Goal: Information Seeking & Learning: Learn about a topic

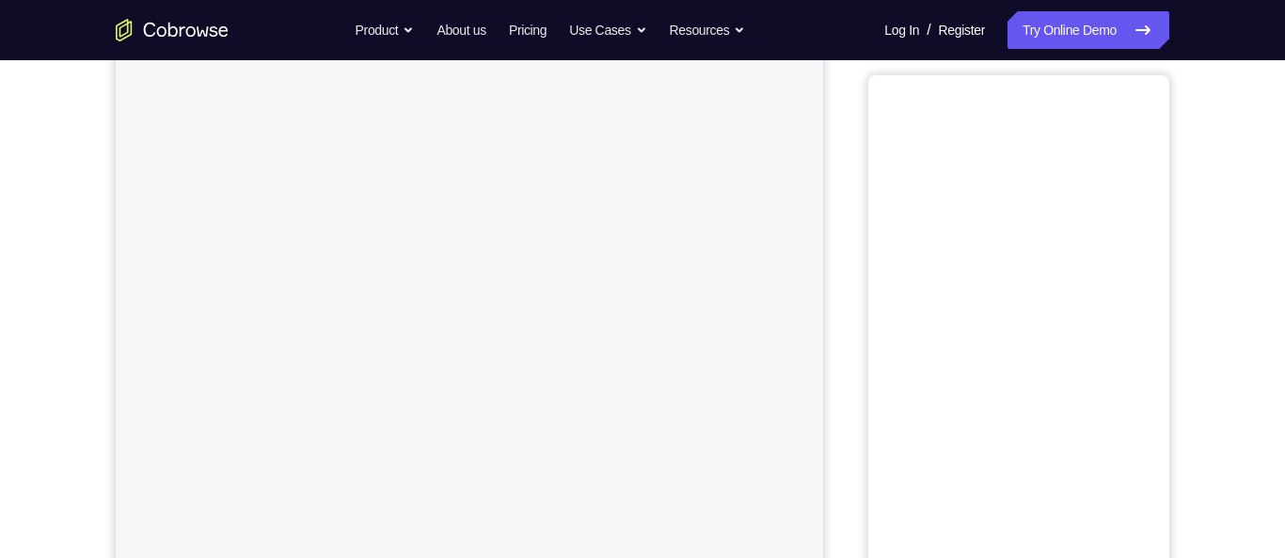
scroll to position [222, 0]
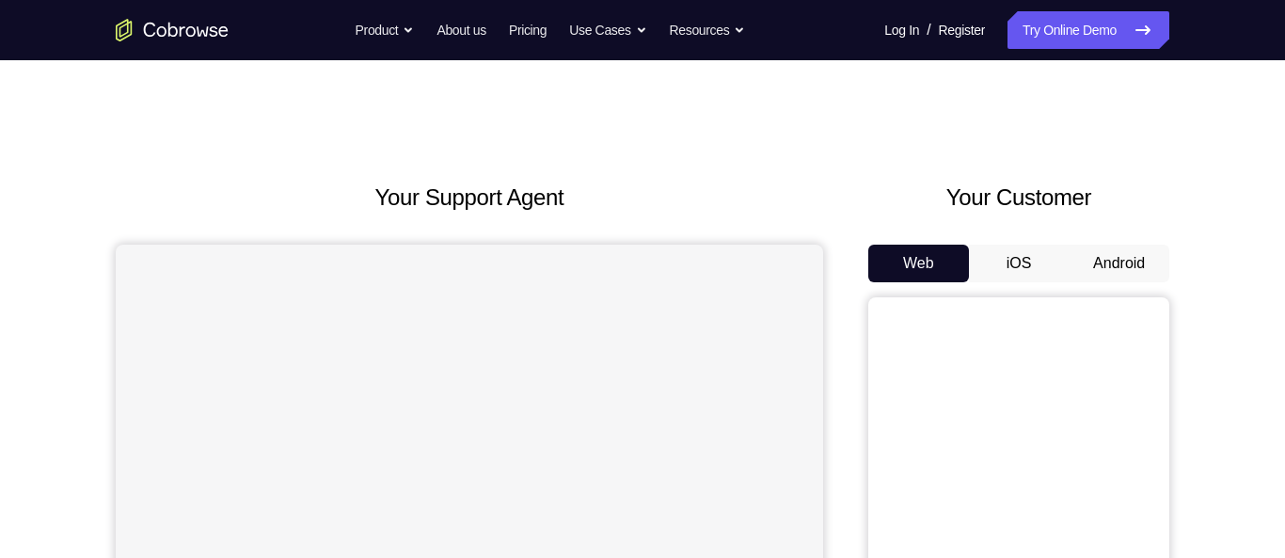
click at [1129, 272] on button "Android" at bounding box center [1118, 264] width 101 height 38
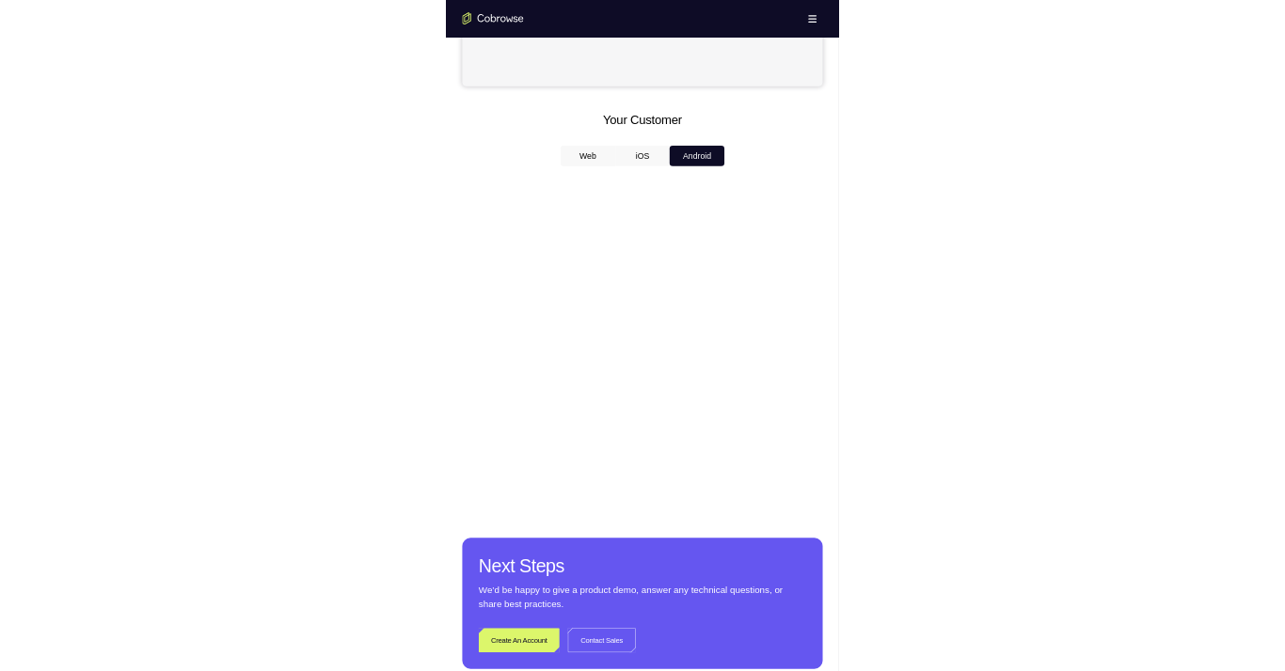
scroll to position [733, 0]
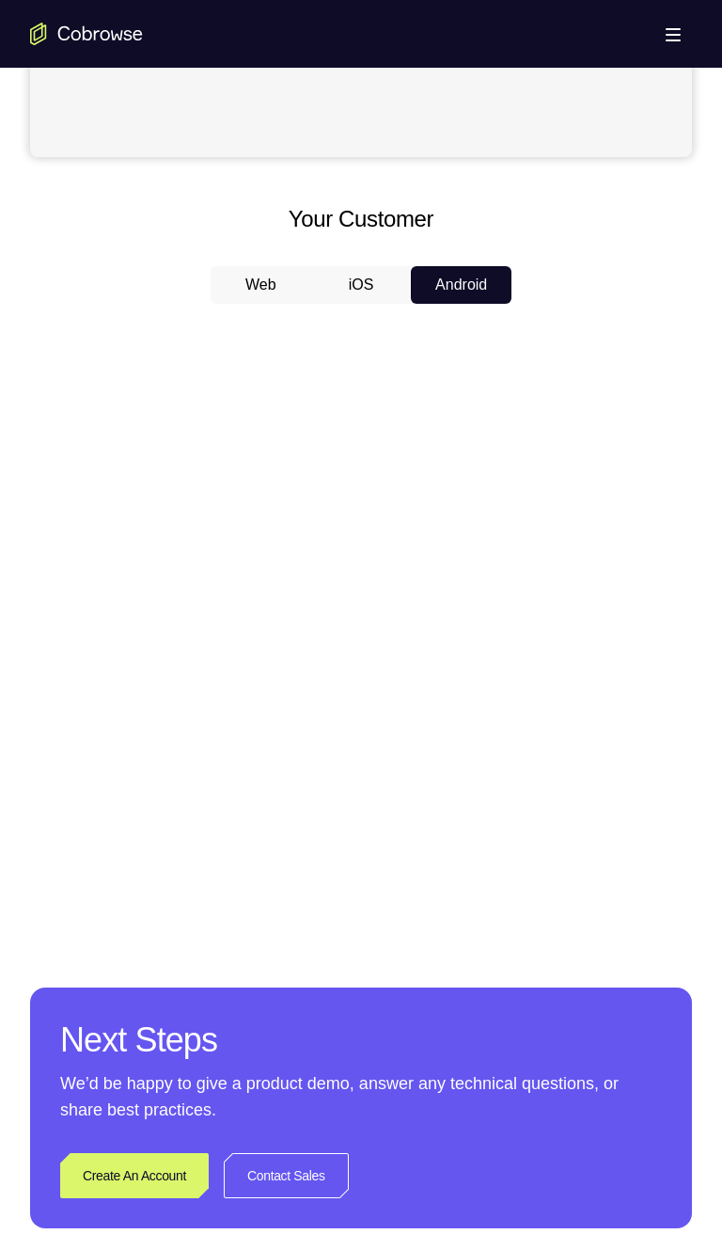
click at [360, 284] on button "iOS" at bounding box center [361, 285] width 101 height 38
click at [468, 286] on button "Android" at bounding box center [461, 285] width 101 height 38
click at [364, 283] on button "iOS" at bounding box center [361, 285] width 101 height 38
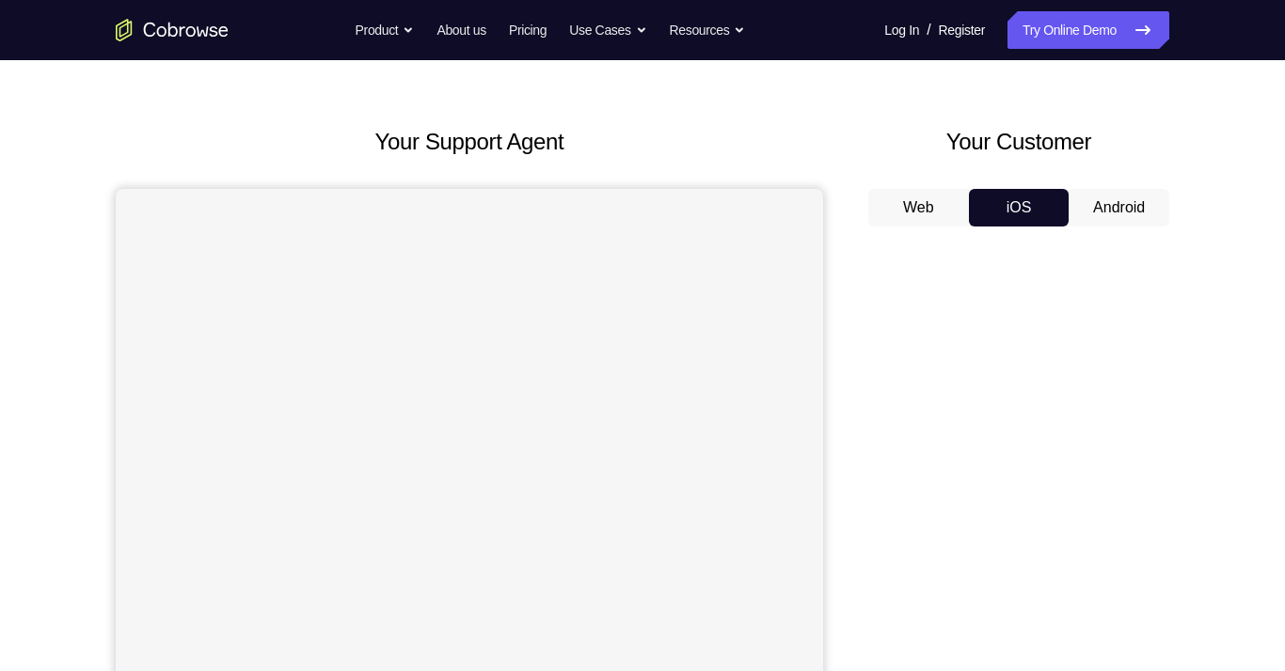
scroll to position [0, 0]
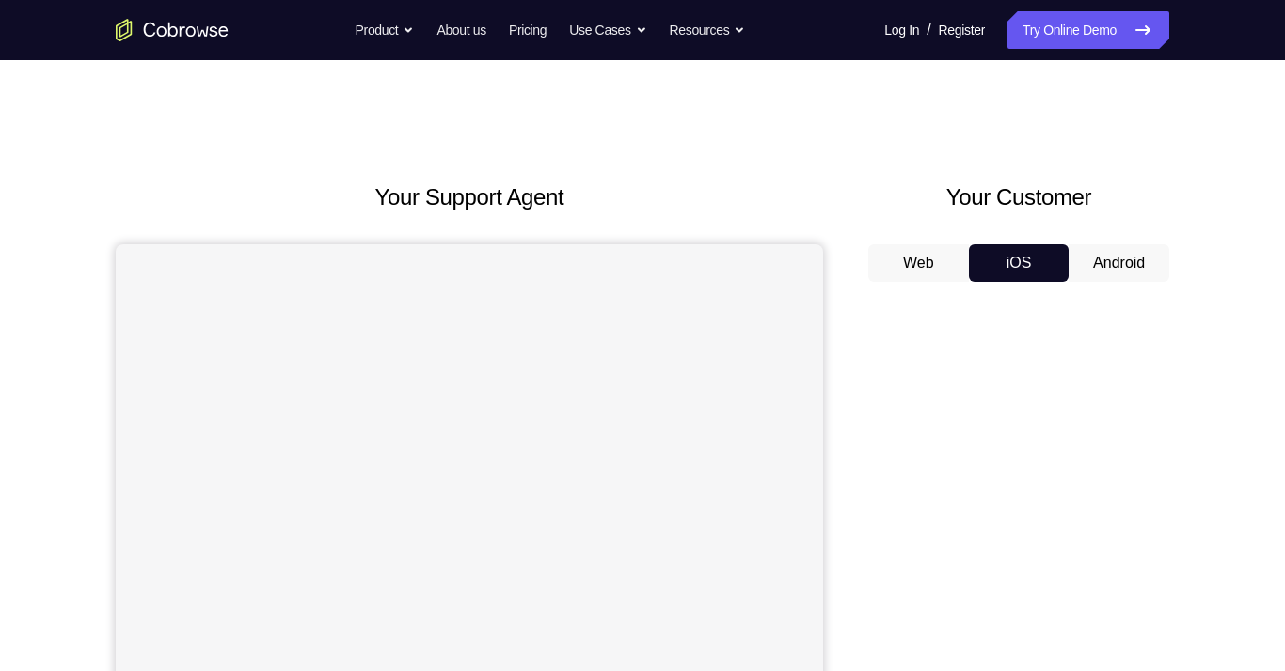
click at [1133, 265] on button "Android" at bounding box center [1118, 264] width 101 height 38
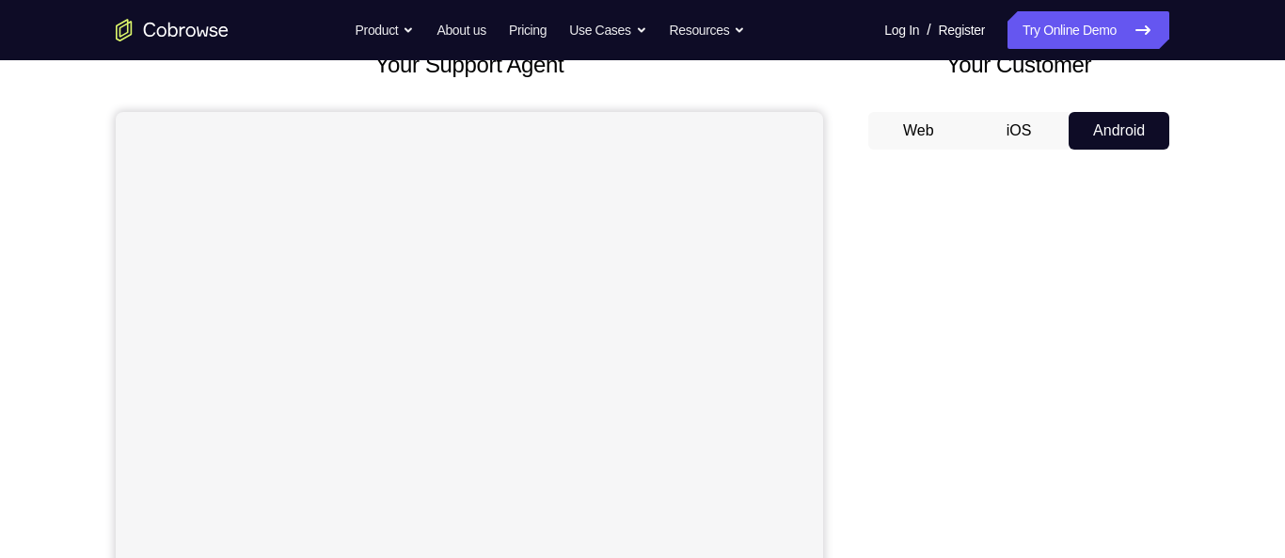
scroll to position [129, 0]
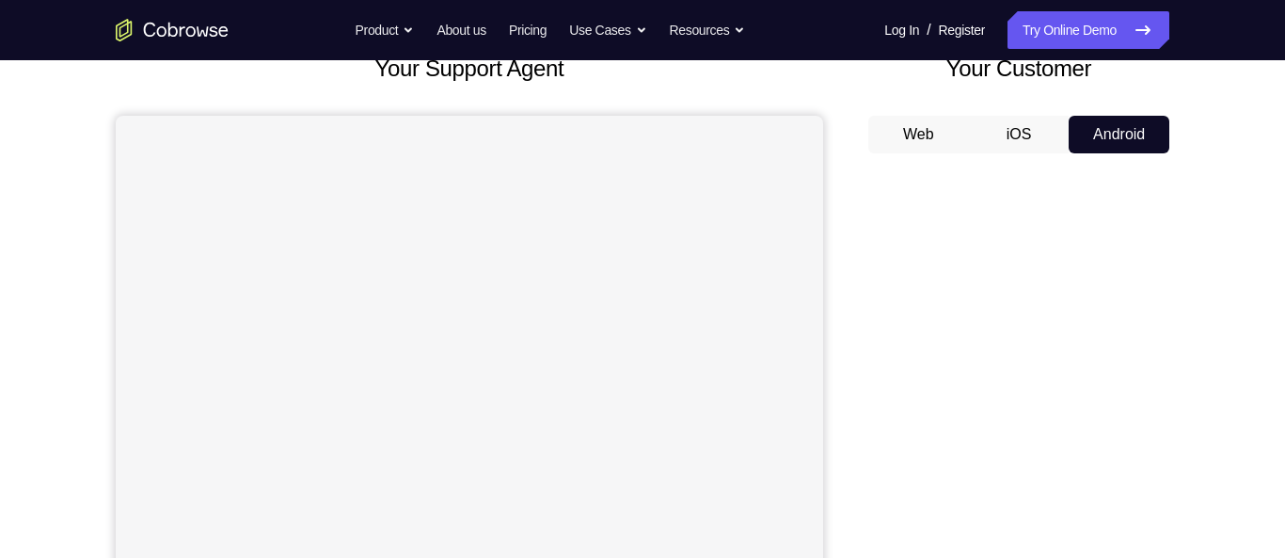
click at [1023, 138] on button "iOS" at bounding box center [1019, 135] width 101 height 38
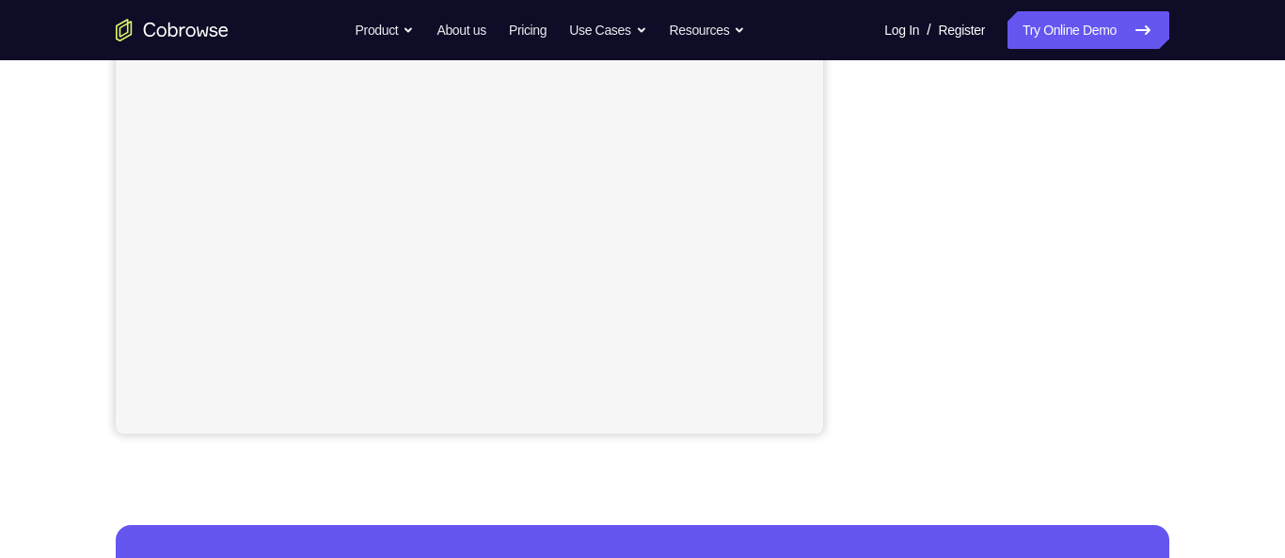
scroll to position [0, 0]
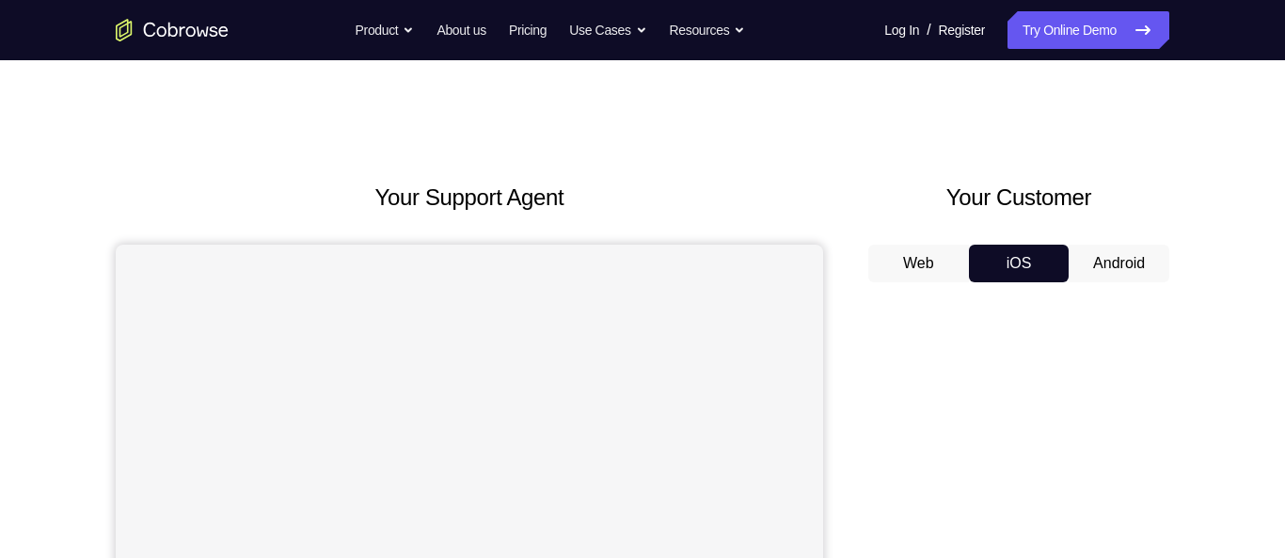
click at [898, 267] on button "Web" at bounding box center [918, 264] width 101 height 38
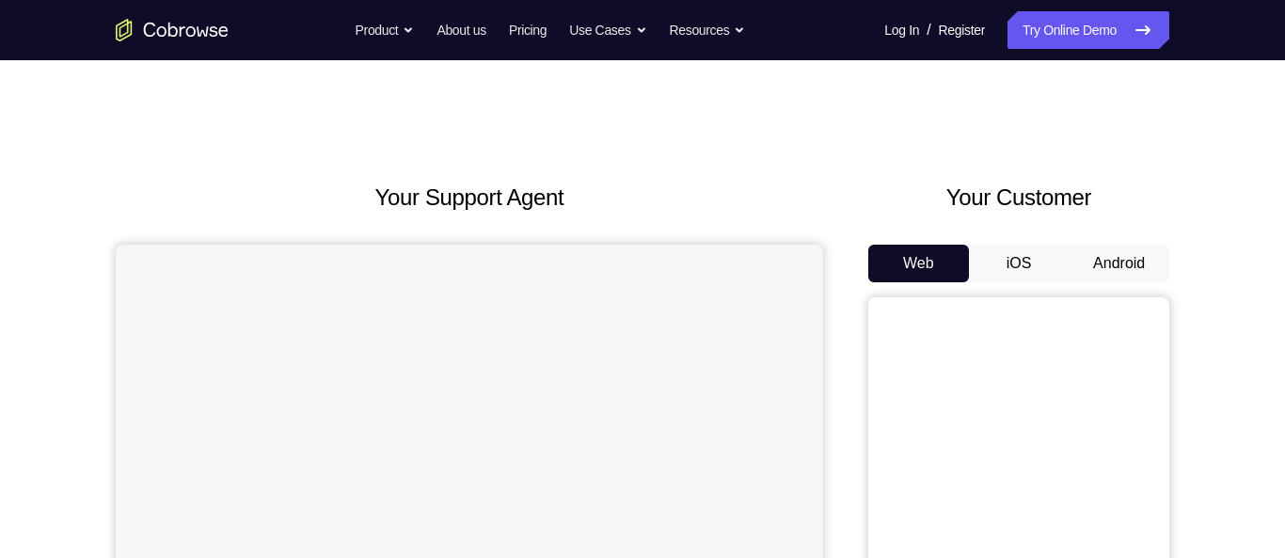
click at [1109, 267] on button "Android" at bounding box center [1118, 264] width 101 height 38
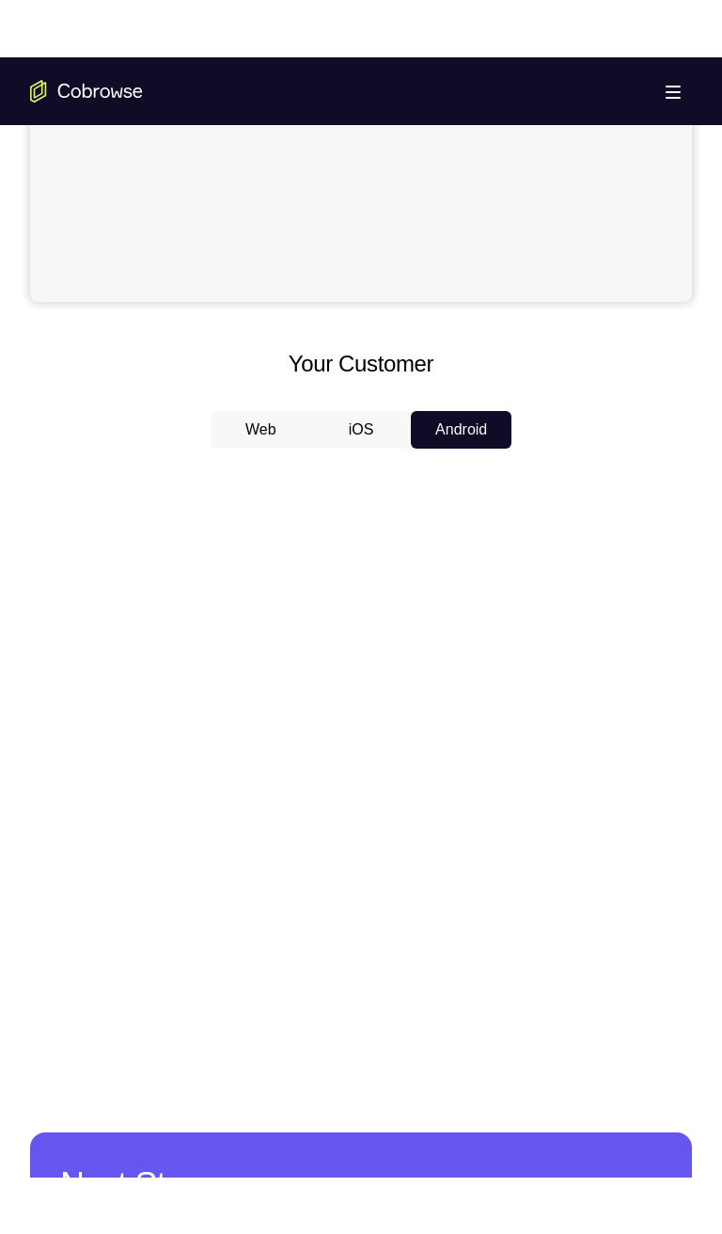
scroll to position [724, 0]
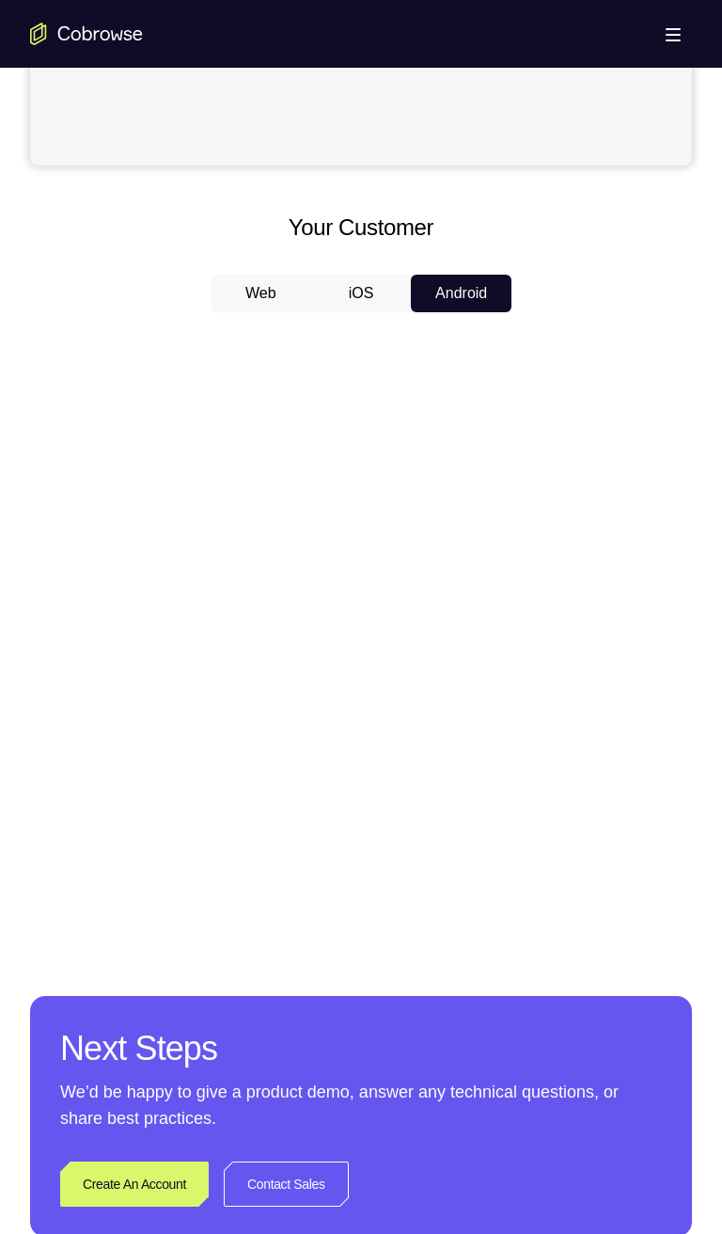
click at [356, 299] on button "iOS" at bounding box center [361, 294] width 101 height 38
click at [457, 298] on button "Android" at bounding box center [461, 294] width 101 height 38
click at [266, 300] on button "Web" at bounding box center [261, 294] width 101 height 38
click at [357, 299] on button "iOS" at bounding box center [361, 294] width 101 height 38
click at [480, 290] on button "Android" at bounding box center [461, 294] width 101 height 38
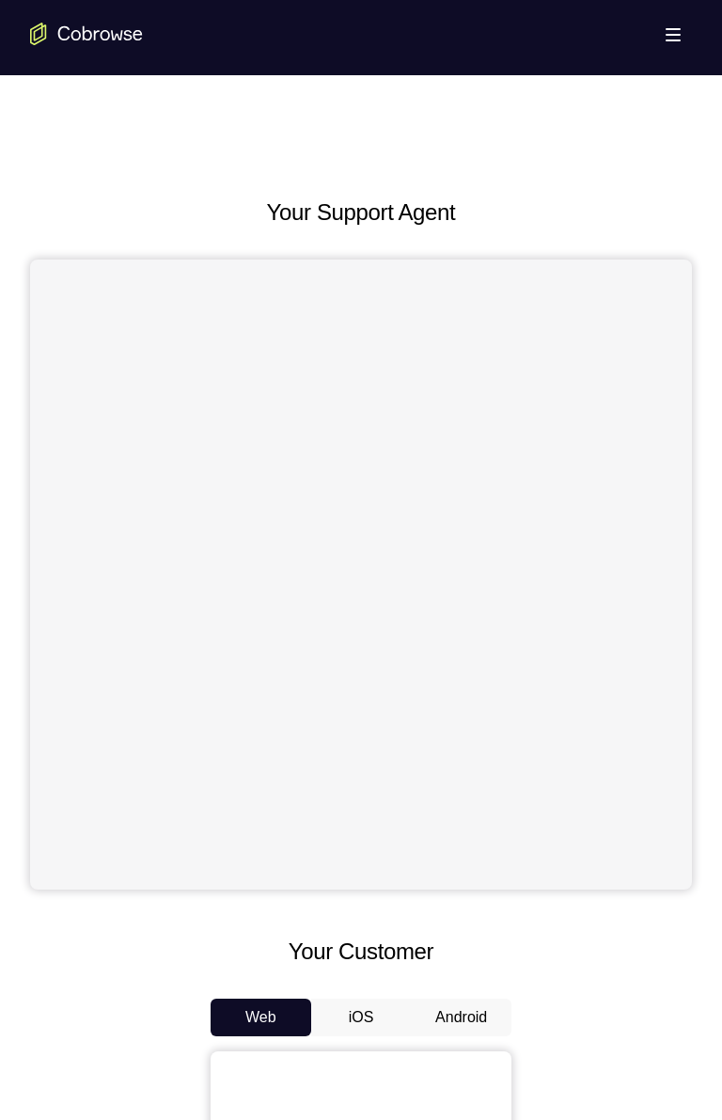
scroll to position [729, 0]
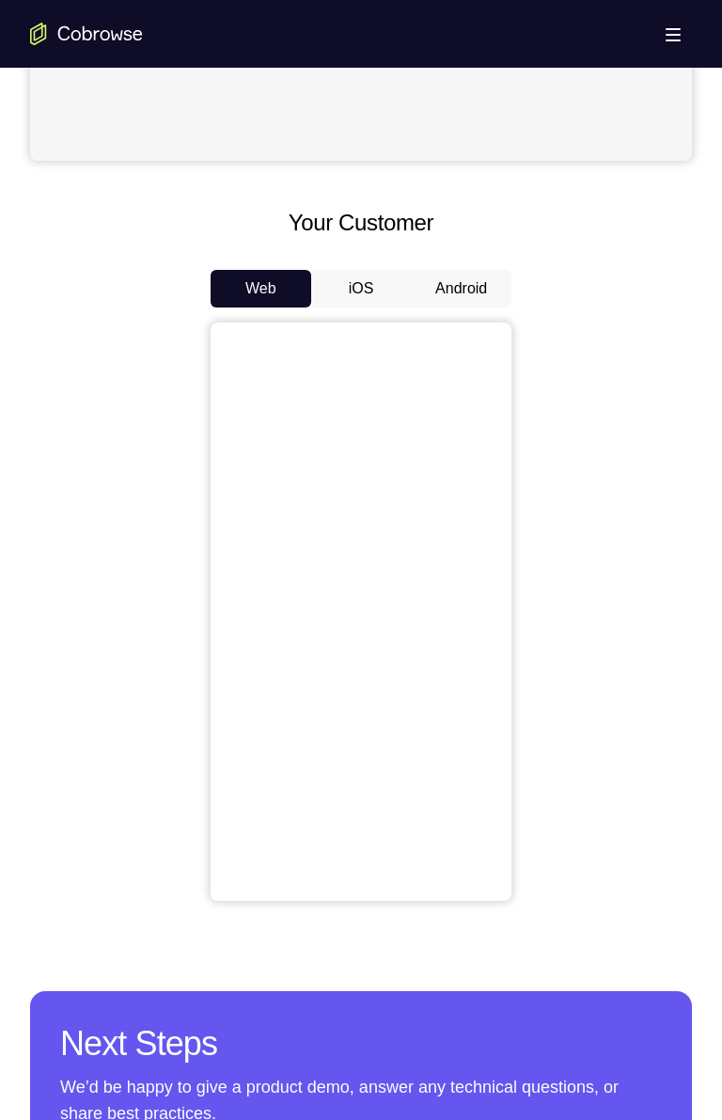
click at [474, 293] on button "Android" at bounding box center [461, 289] width 101 height 38
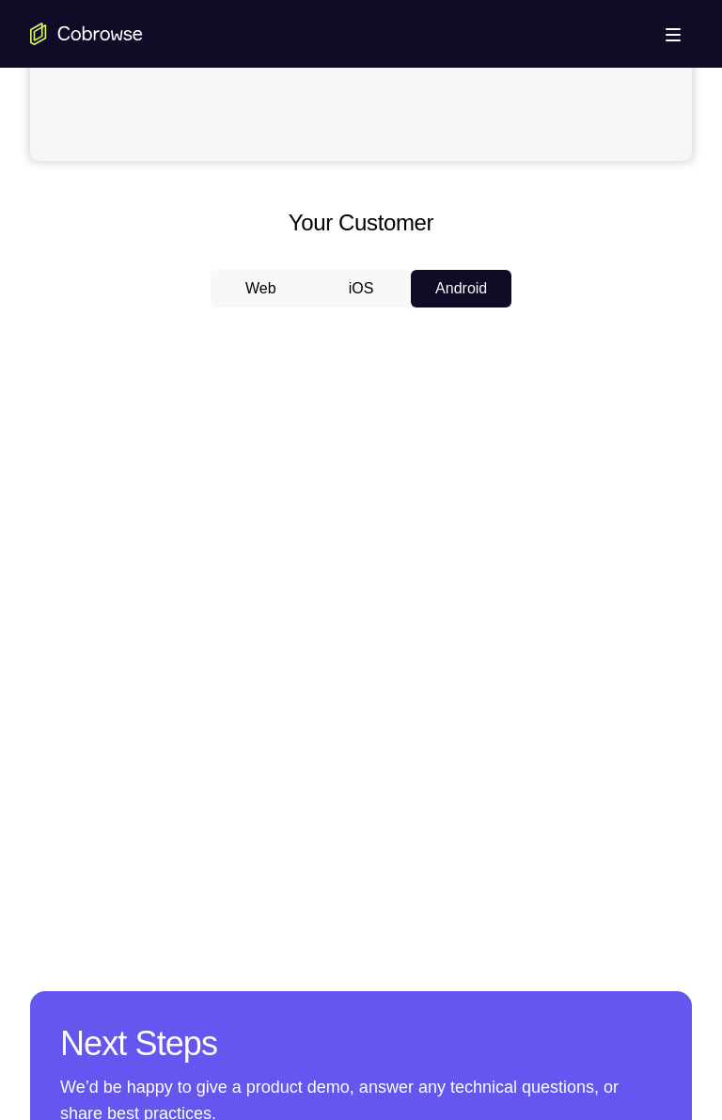
click at [254, 288] on button "Web" at bounding box center [261, 289] width 101 height 38
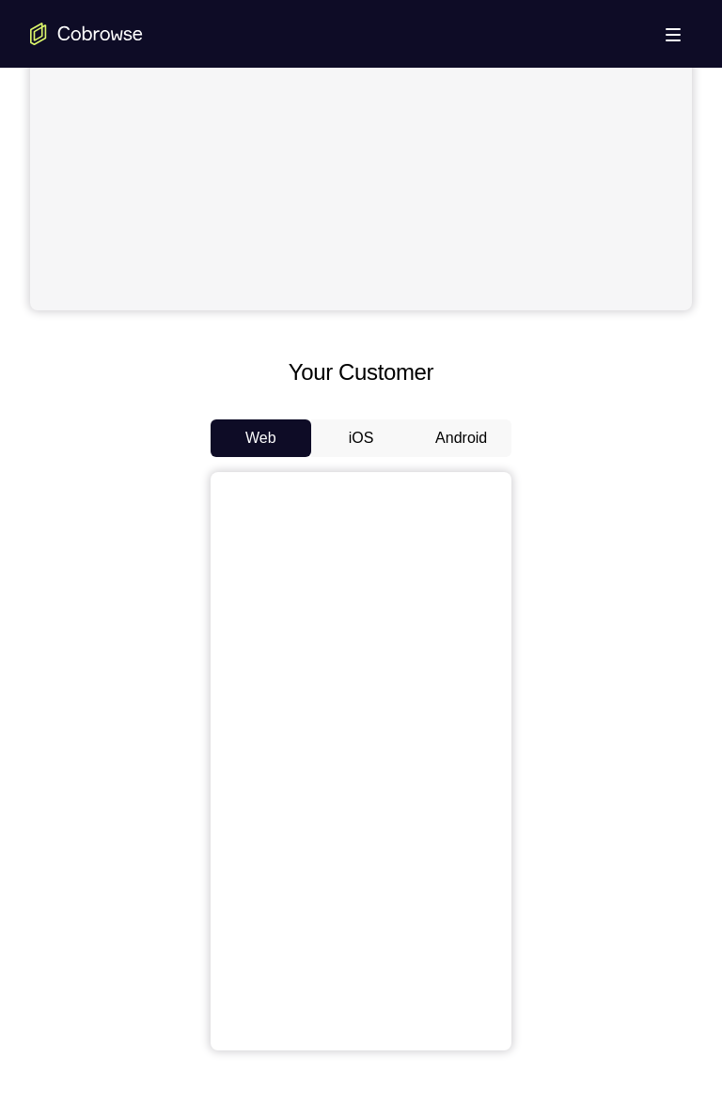
scroll to position [337, 0]
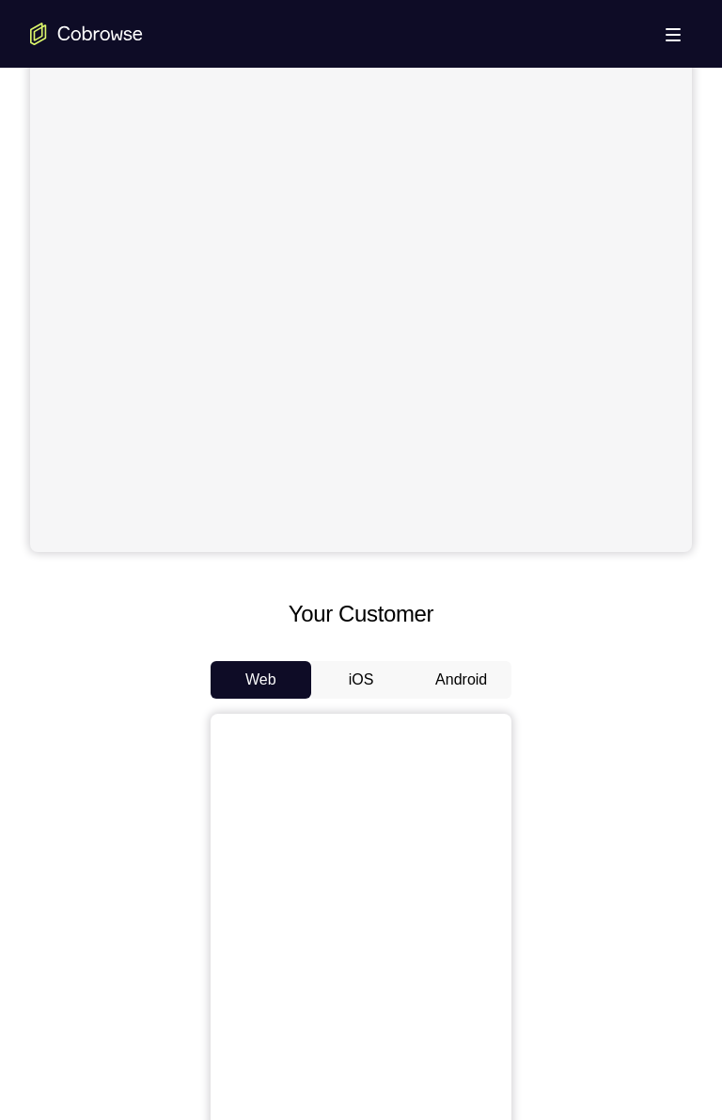
click at [458, 671] on button "Android" at bounding box center [461, 680] width 101 height 38
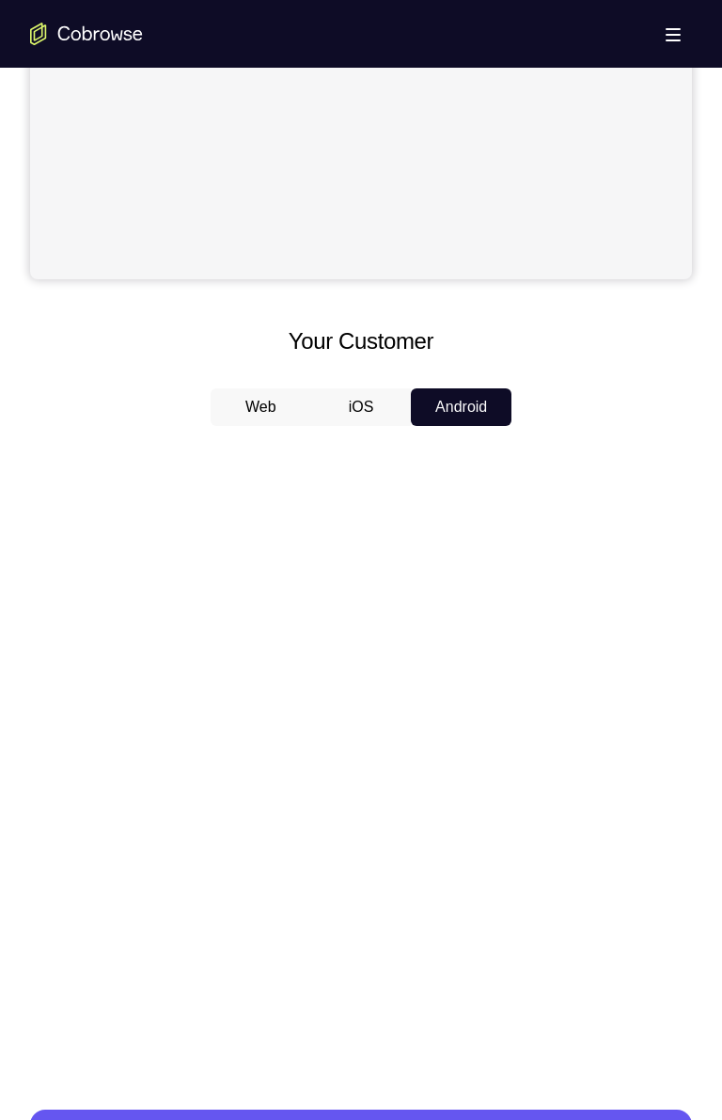
scroll to position [608, 0]
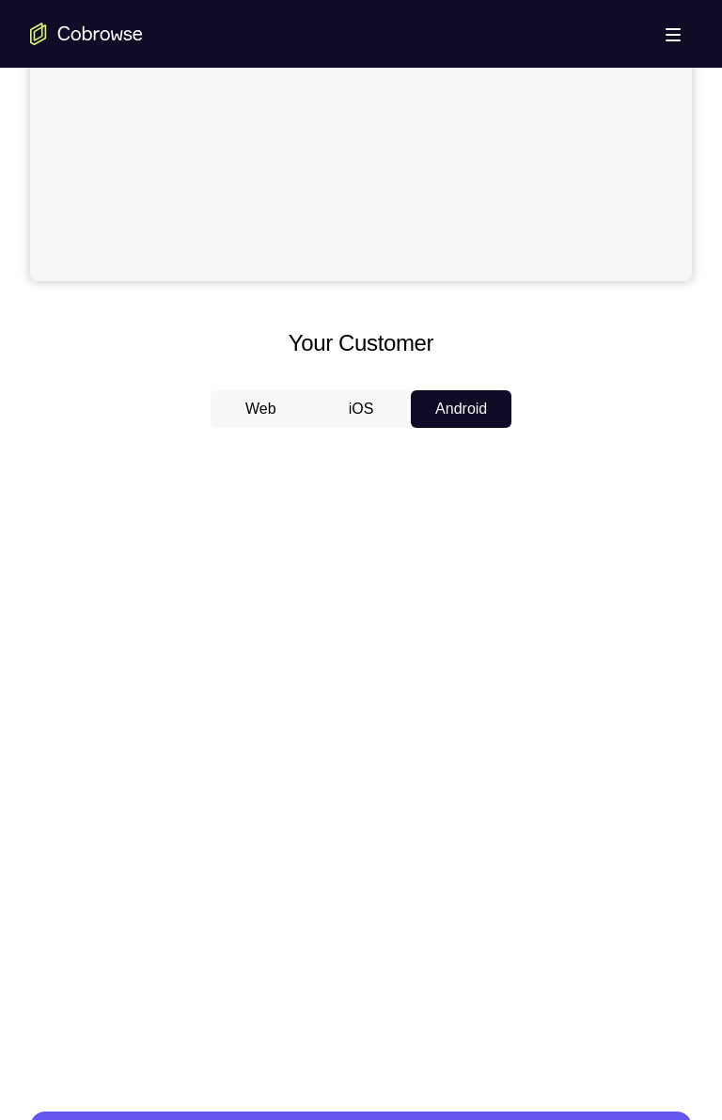
click at [371, 412] on button "iOS" at bounding box center [361, 409] width 101 height 38
click at [485, 403] on button "Android" at bounding box center [461, 409] width 101 height 38
click at [373, 401] on button "iOS" at bounding box center [361, 409] width 101 height 38
click at [477, 417] on button "Android" at bounding box center [461, 409] width 101 height 38
click at [387, 415] on button "iOS" at bounding box center [361, 409] width 101 height 38
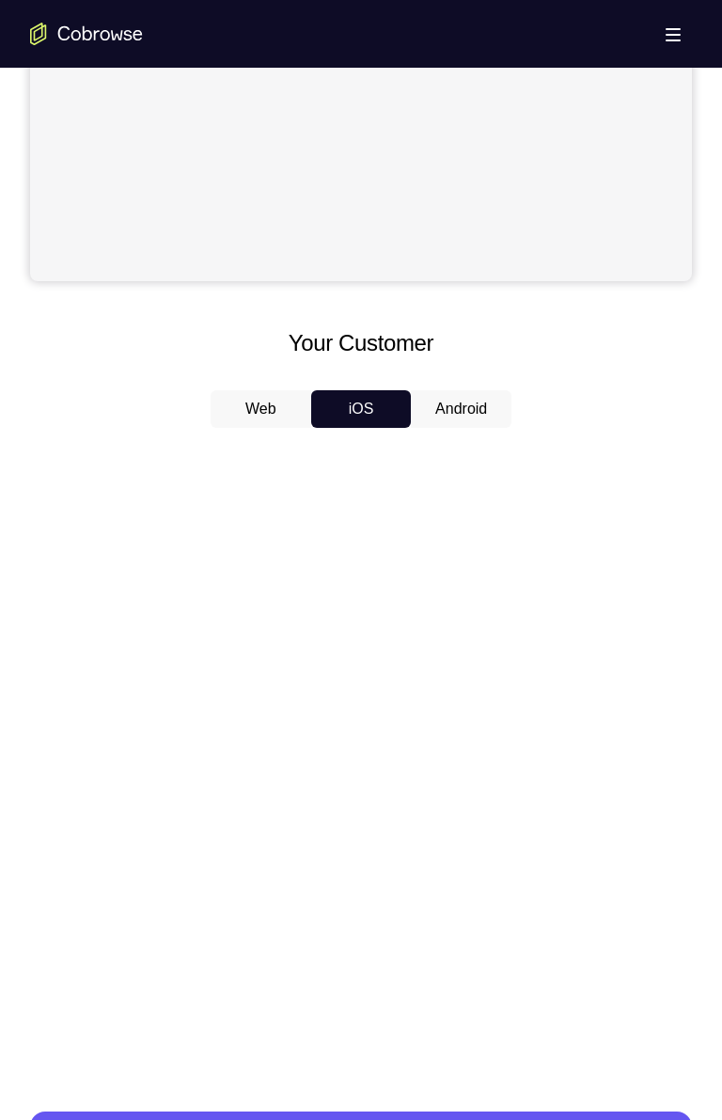
click at [462, 408] on button "Android" at bounding box center [461, 409] width 101 height 38
click at [373, 414] on button "iOS" at bounding box center [361, 409] width 101 height 38
click at [467, 404] on button "Android" at bounding box center [461, 409] width 101 height 38
click at [366, 414] on button "iOS" at bounding box center [361, 409] width 101 height 38
click at [454, 412] on button "Android" at bounding box center [461, 409] width 101 height 38
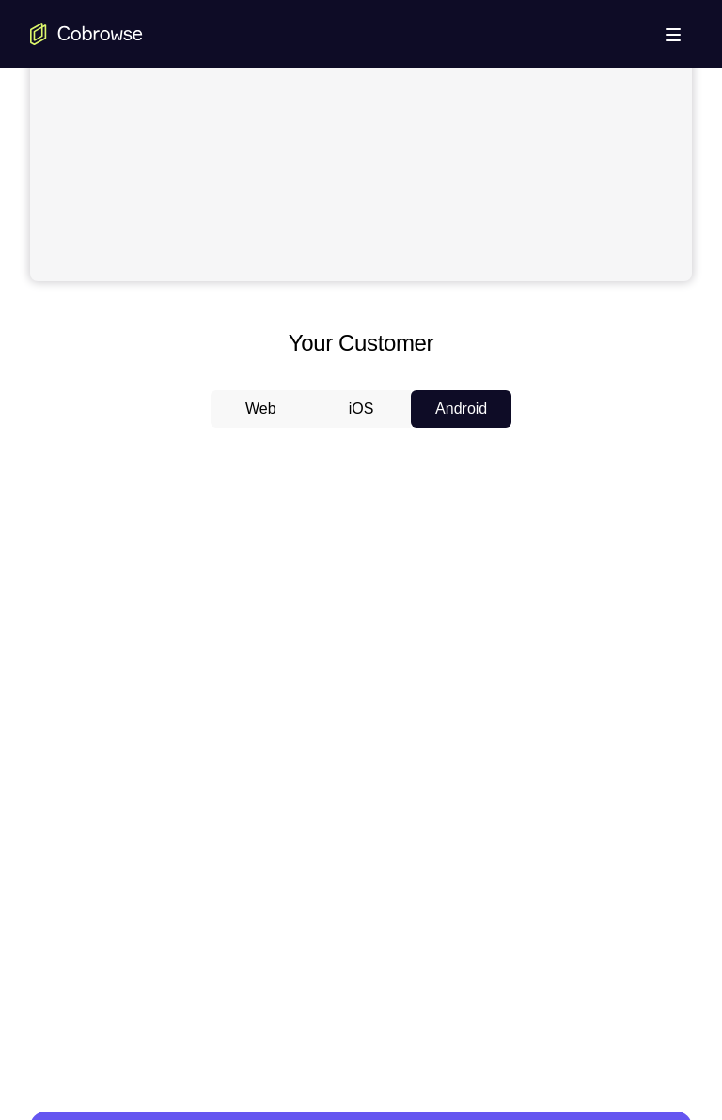
click at [369, 414] on button "iOS" at bounding box center [361, 409] width 101 height 38
click at [447, 415] on button "Android" at bounding box center [461, 409] width 101 height 38
click at [372, 417] on button "iOS" at bounding box center [361, 409] width 101 height 38
click at [459, 407] on button "Android" at bounding box center [461, 409] width 101 height 38
click at [364, 415] on button "iOS" at bounding box center [361, 409] width 101 height 38
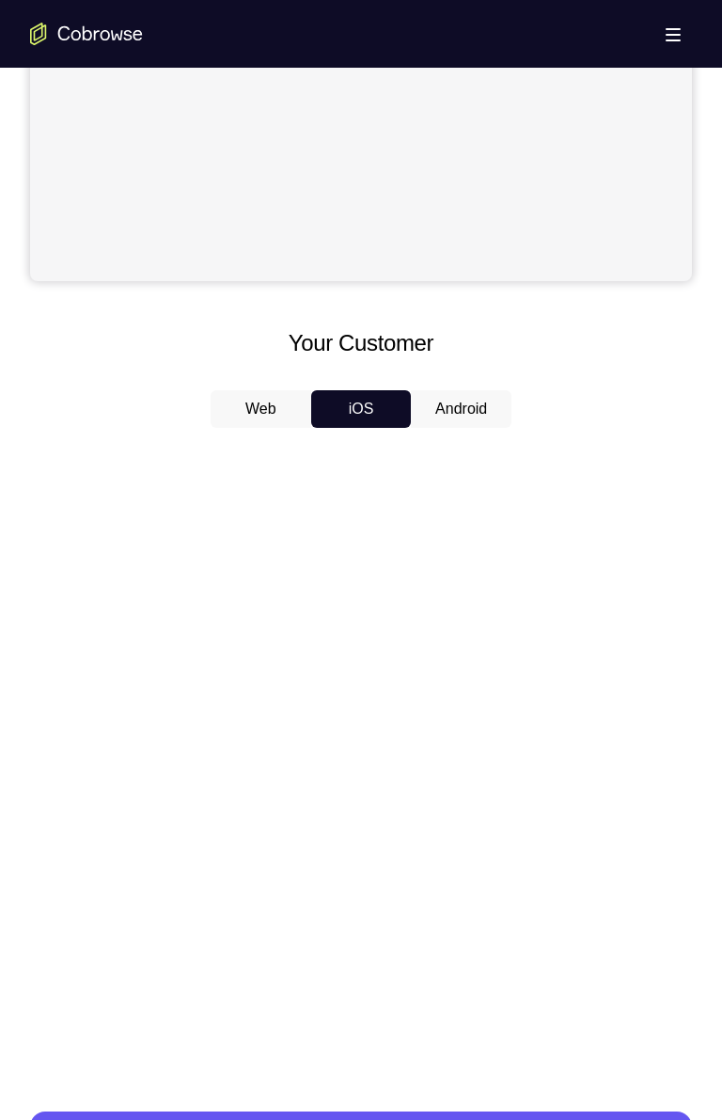
click at [482, 417] on button "Android" at bounding box center [461, 409] width 101 height 38
click at [369, 406] on button "iOS" at bounding box center [361, 409] width 101 height 38
click at [478, 403] on button "Android" at bounding box center [461, 409] width 101 height 38
click at [364, 413] on button "iOS" at bounding box center [361, 409] width 101 height 38
click at [455, 409] on button "Android" at bounding box center [461, 409] width 101 height 38
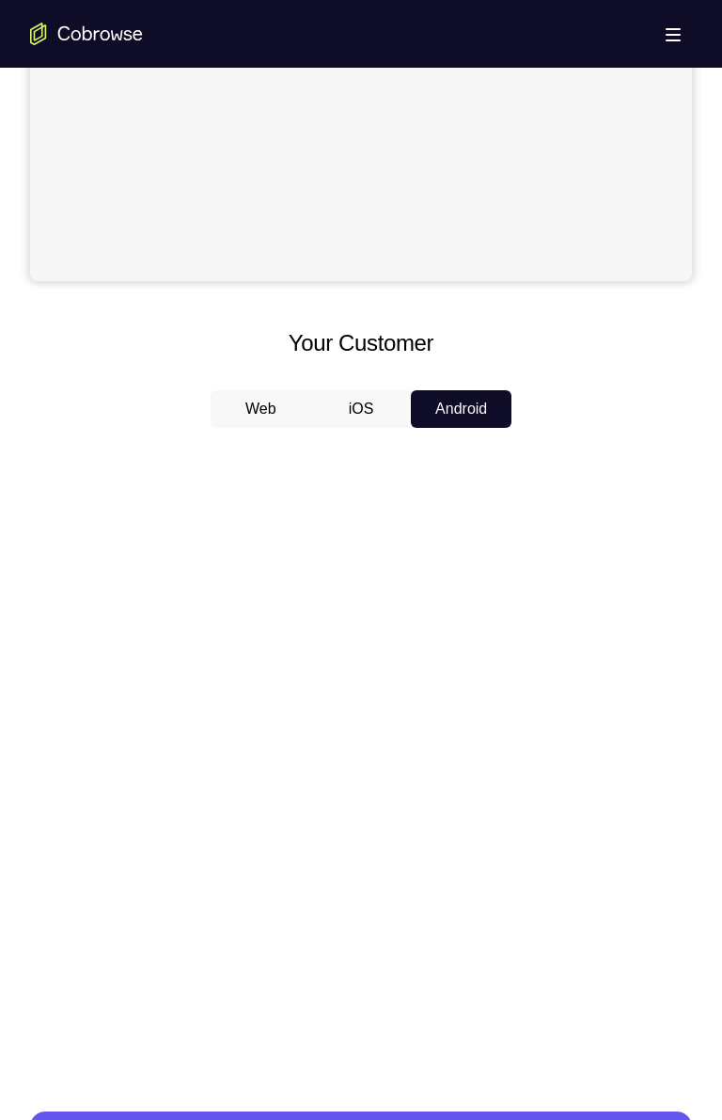
click at [369, 409] on button "iOS" at bounding box center [361, 409] width 101 height 38
click at [450, 409] on button "Android" at bounding box center [461, 409] width 101 height 38
click at [380, 405] on button "iOS" at bounding box center [361, 409] width 101 height 38
click at [444, 410] on button "Android" at bounding box center [461, 409] width 101 height 38
click at [371, 414] on button "iOS" at bounding box center [361, 409] width 101 height 38
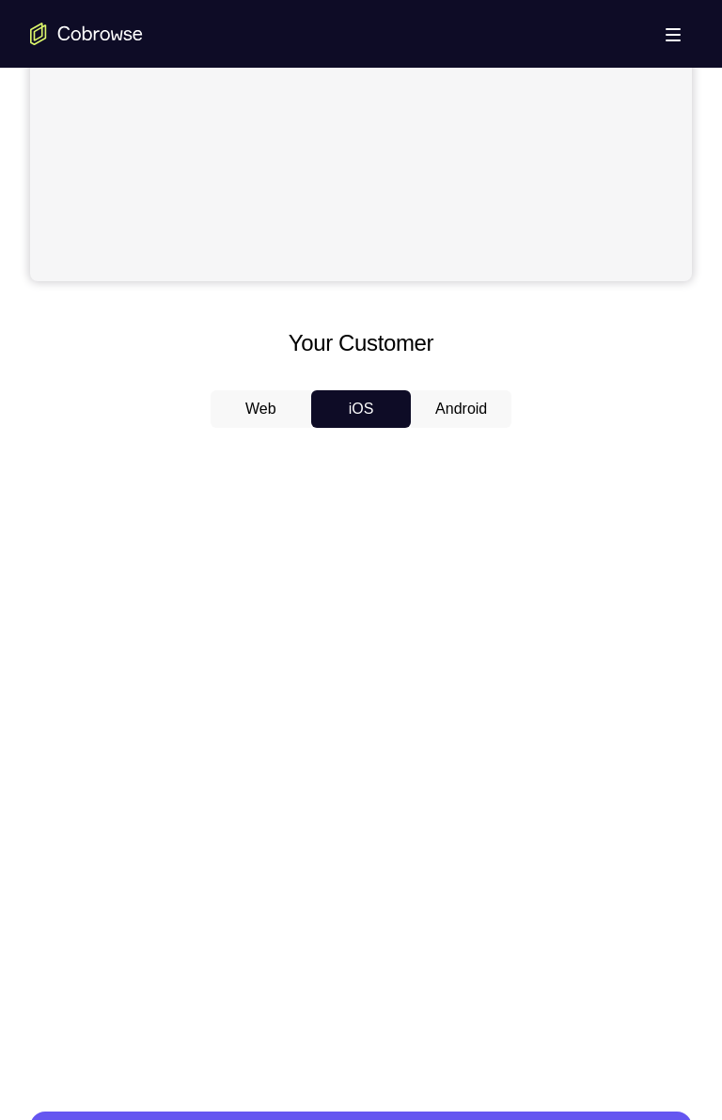
click at [442, 407] on button "Android" at bounding box center [461, 409] width 101 height 38
click at [358, 402] on button "iOS" at bounding box center [361, 409] width 101 height 38
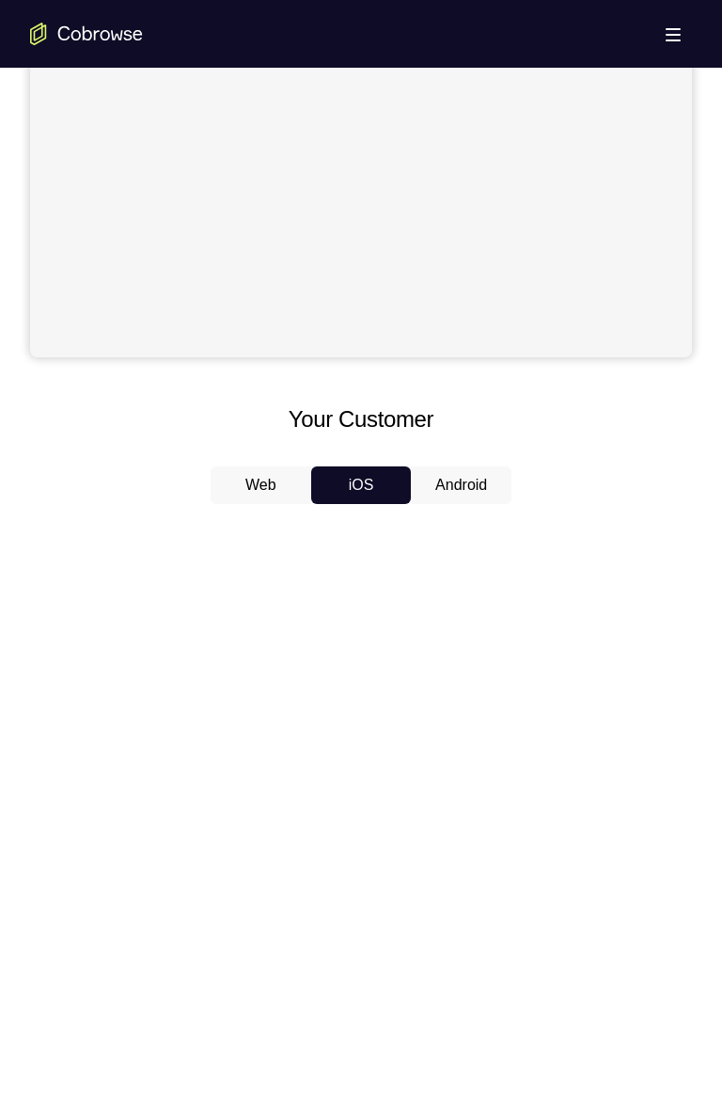
click at [459, 491] on button "Android" at bounding box center [461, 485] width 101 height 38
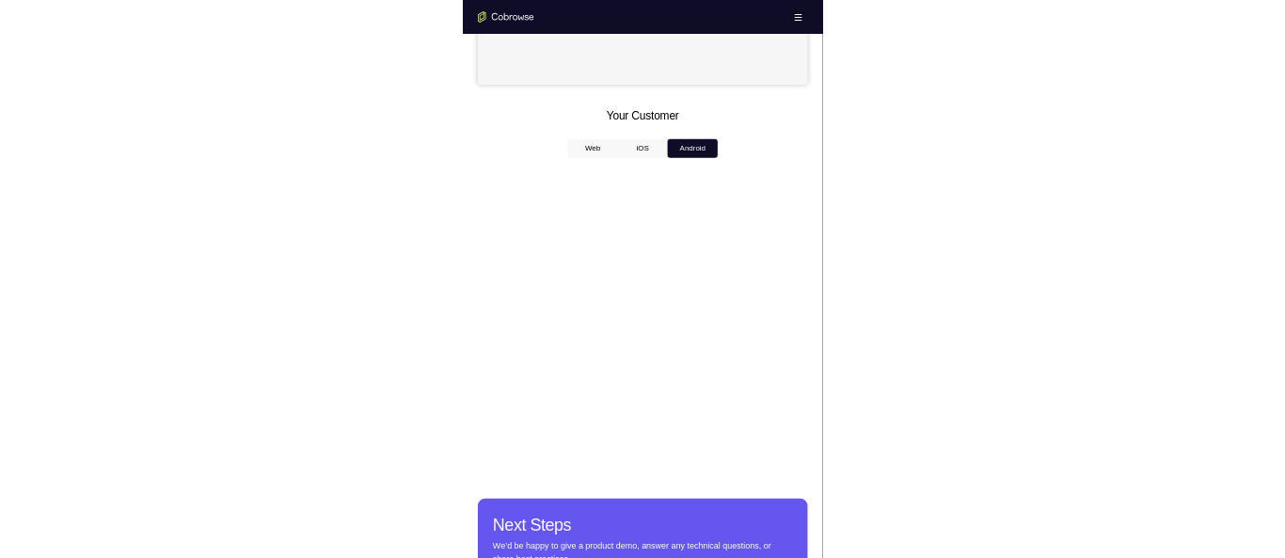
scroll to position [715, 0]
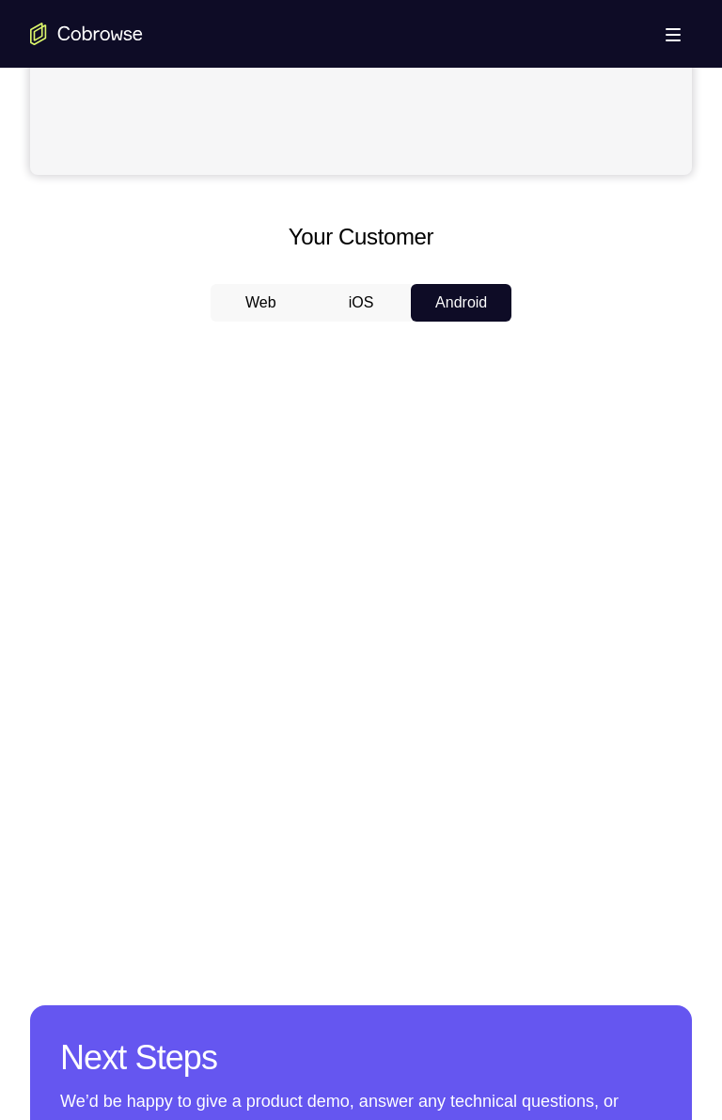
click at [359, 303] on button "iOS" at bounding box center [361, 303] width 101 height 38
click at [461, 298] on button "Android" at bounding box center [461, 303] width 101 height 38
click at [358, 303] on button "iOS" at bounding box center [361, 303] width 101 height 38
click at [455, 307] on button "Android" at bounding box center [461, 303] width 101 height 38
click at [367, 308] on button "iOS" at bounding box center [361, 303] width 101 height 38
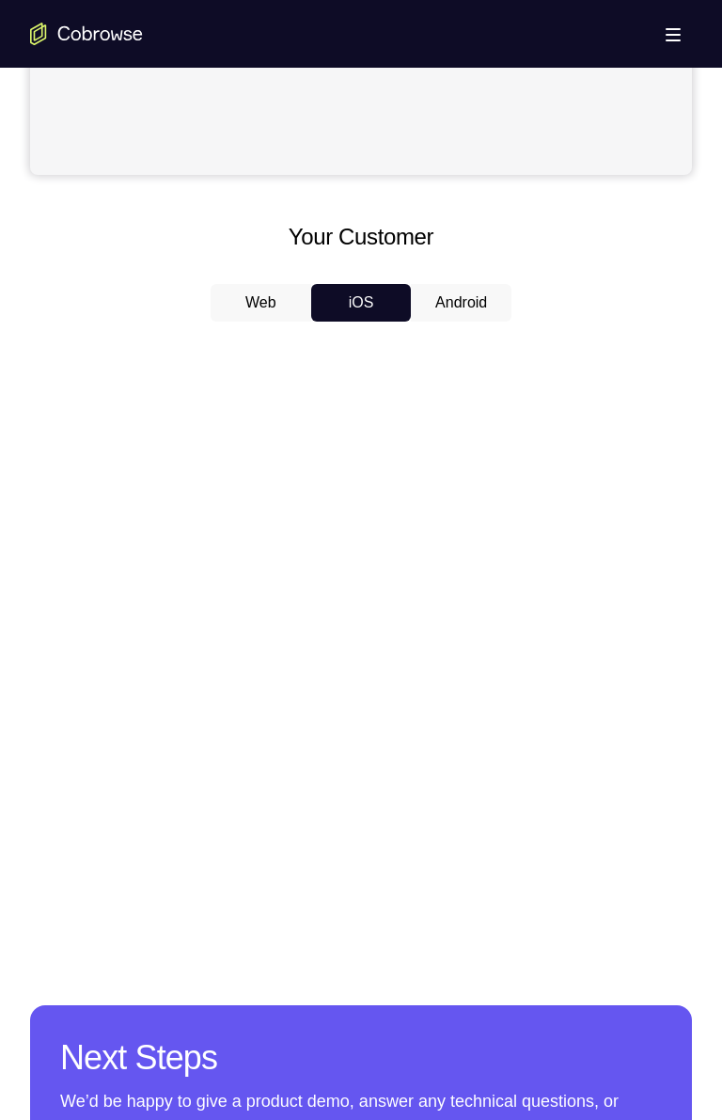
click at [461, 308] on button "Android" at bounding box center [461, 303] width 101 height 38
click at [368, 310] on button "iOS" at bounding box center [361, 303] width 101 height 38
click at [456, 302] on button "Android" at bounding box center [461, 303] width 101 height 38
click at [365, 307] on button "iOS" at bounding box center [361, 303] width 101 height 38
click at [459, 301] on button "Android" at bounding box center [461, 303] width 101 height 38
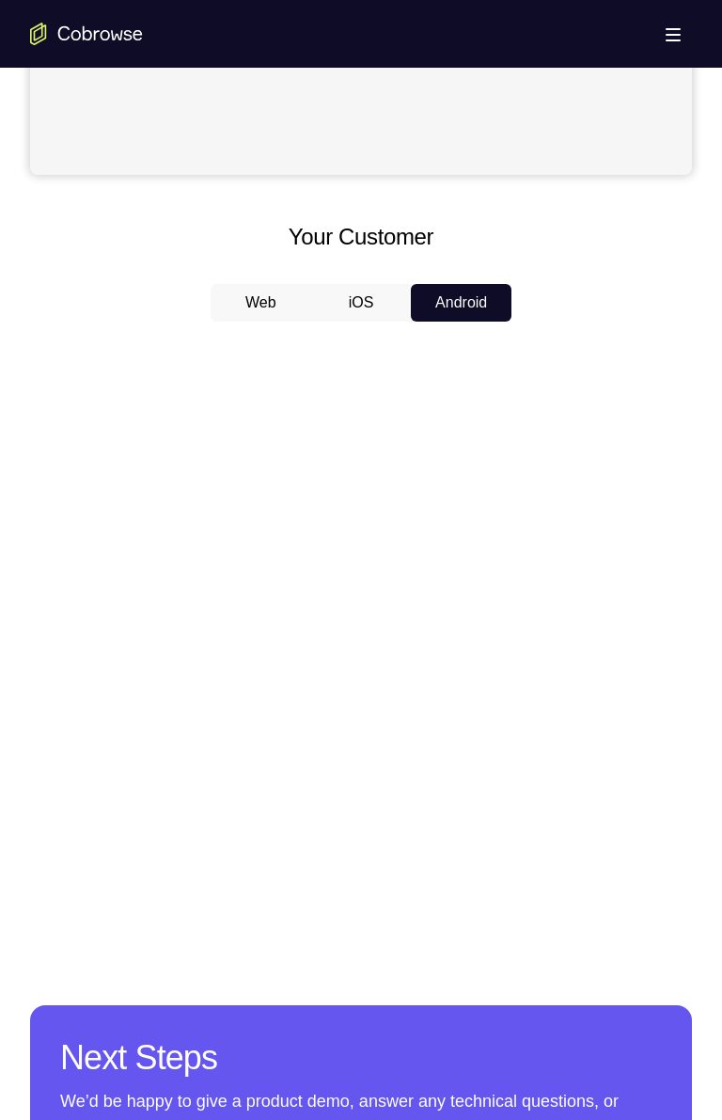
click at [368, 307] on button "iOS" at bounding box center [361, 303] width 101 height 38
click at [461, 301] on button "Android" at bounding box center [461, 303] width 101 height 38
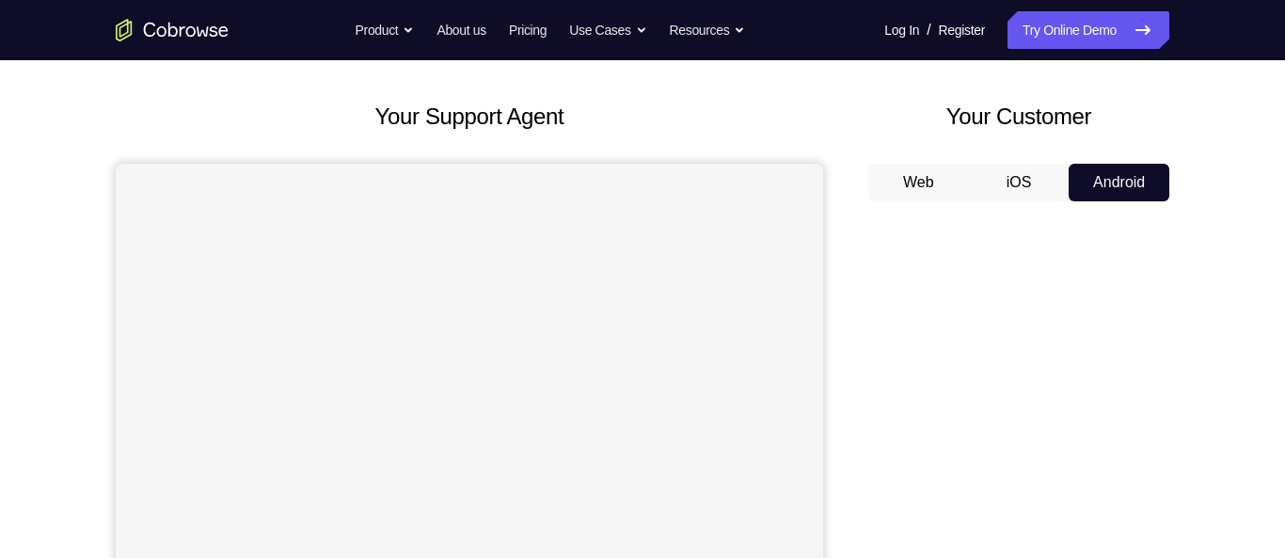
scroll to position [77, 0]
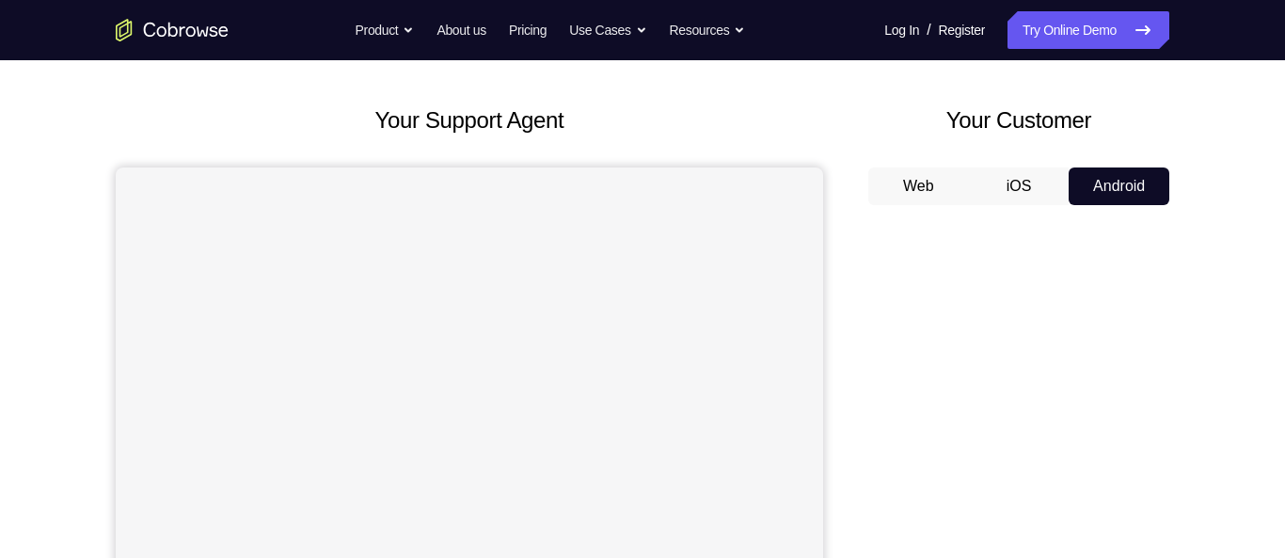
click at [721, 178] on button "iOS" at bounding box center [1019, 186] width 101 height 38
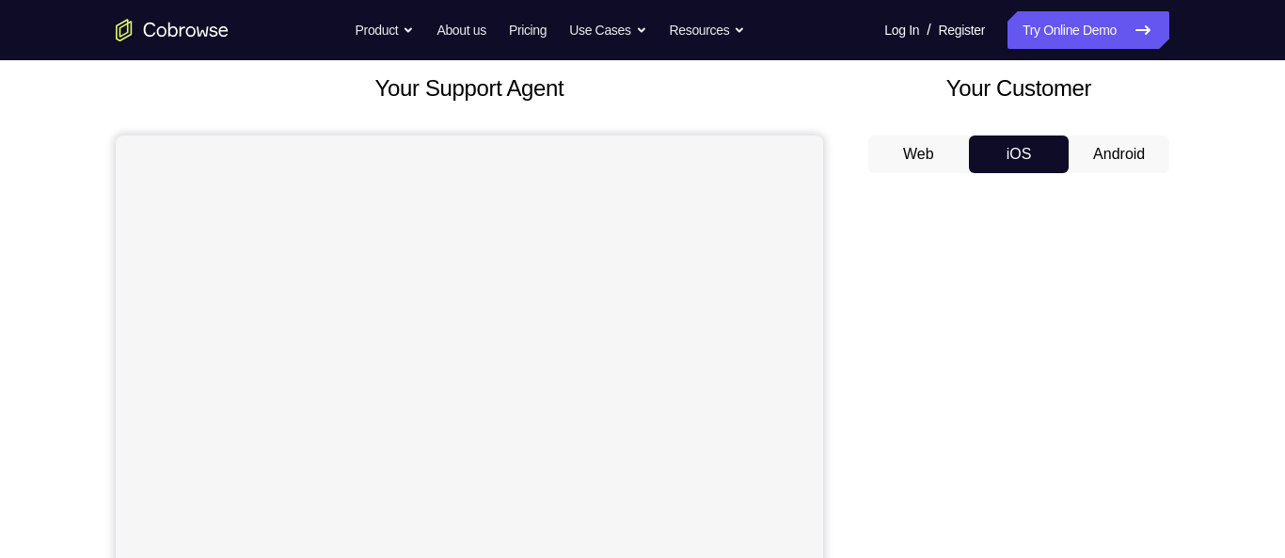
scroll to position [93, 0]
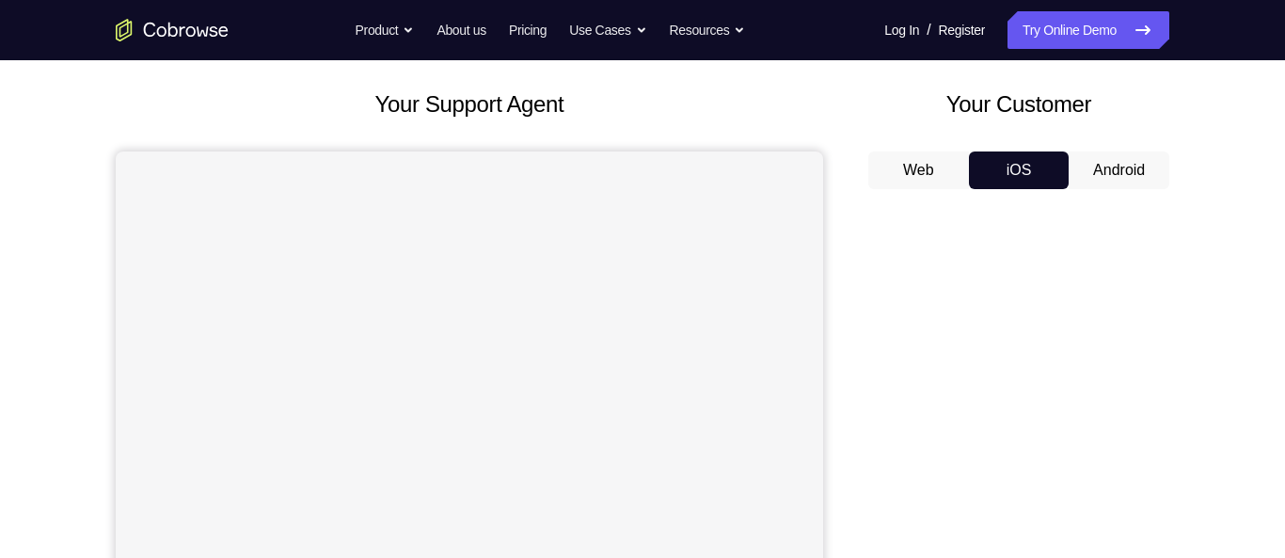
click at [721, 173] on button "Android" at bounding box center [1118, 170] width 101 height 38
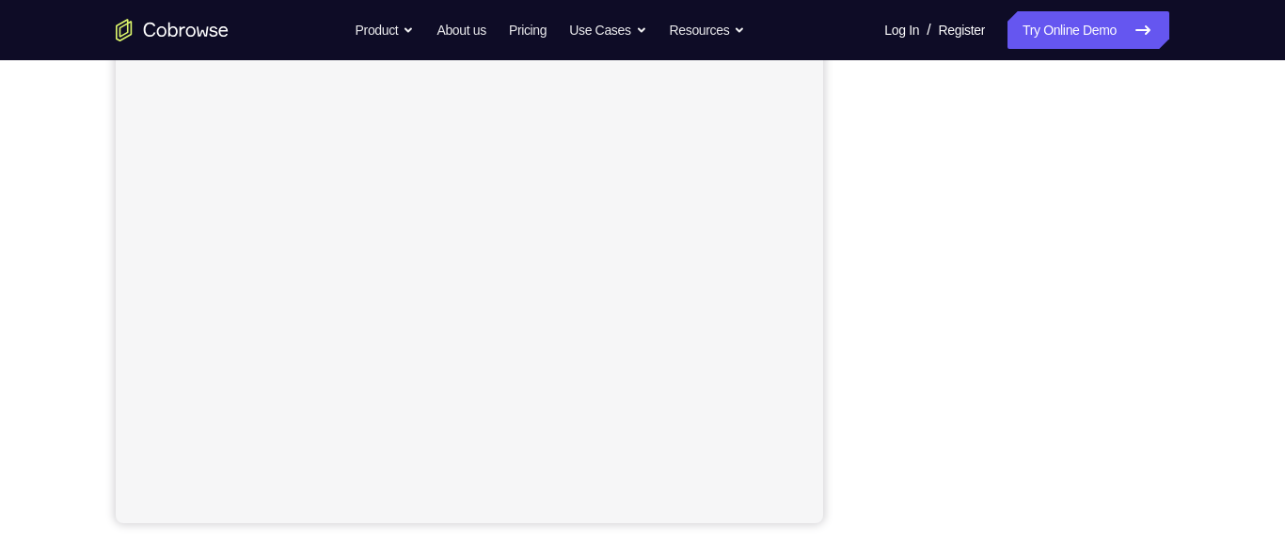
scroll to position [355, 0]
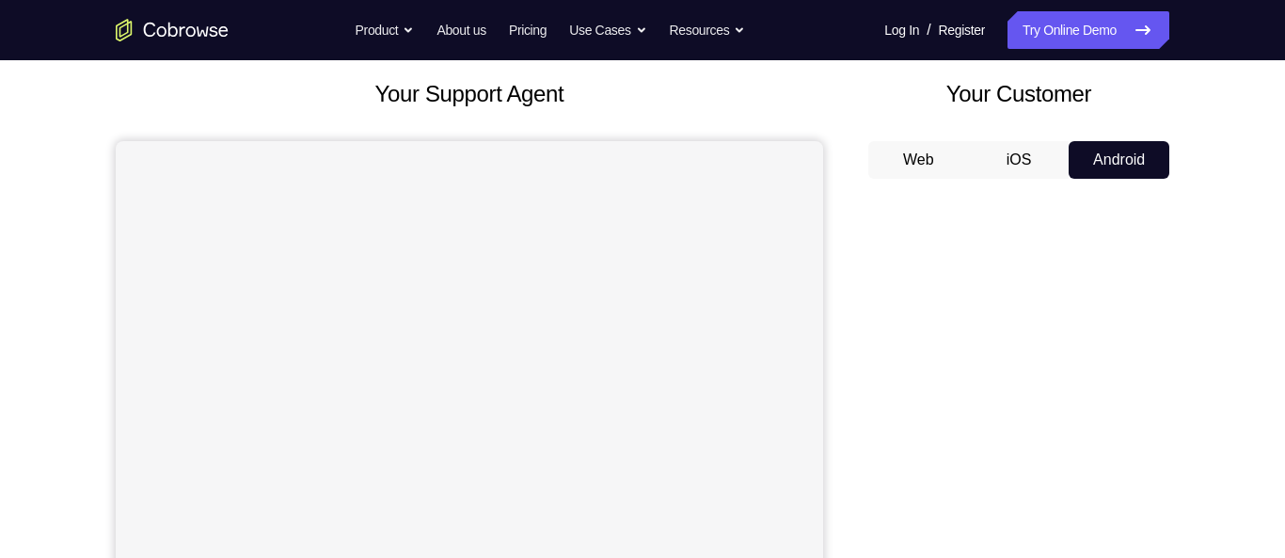
click at [721, 153] on button "iOS" at bounding box center [1019, 160] width 101 height 38
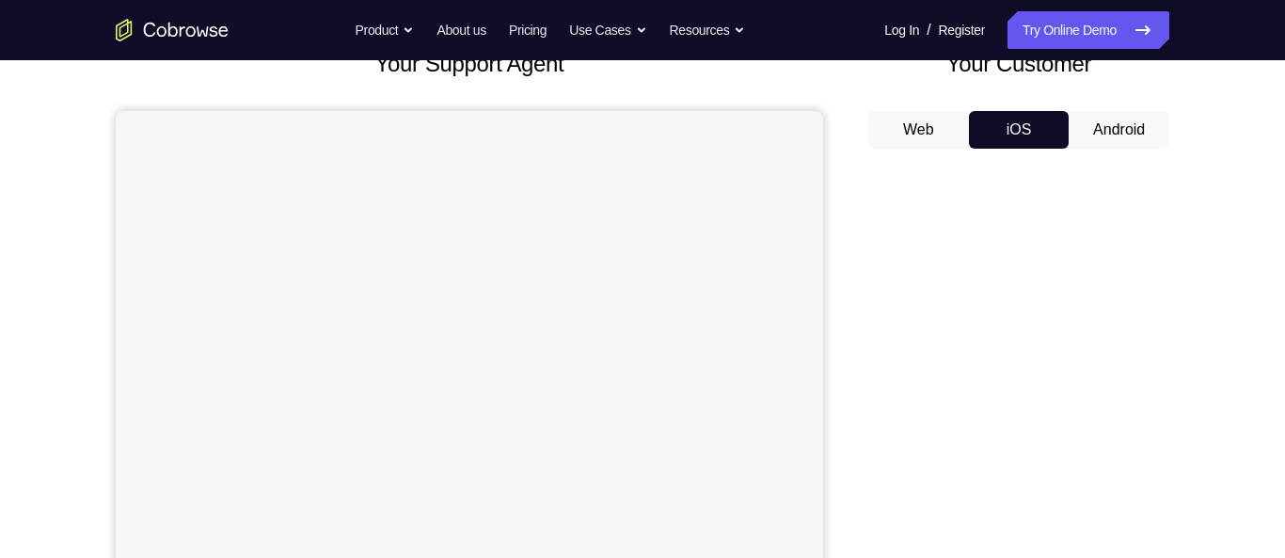
scroll to position [132, 0]
click at [721, 118] on button "Android" at bounding box center [1118, 132] width 101 height 38
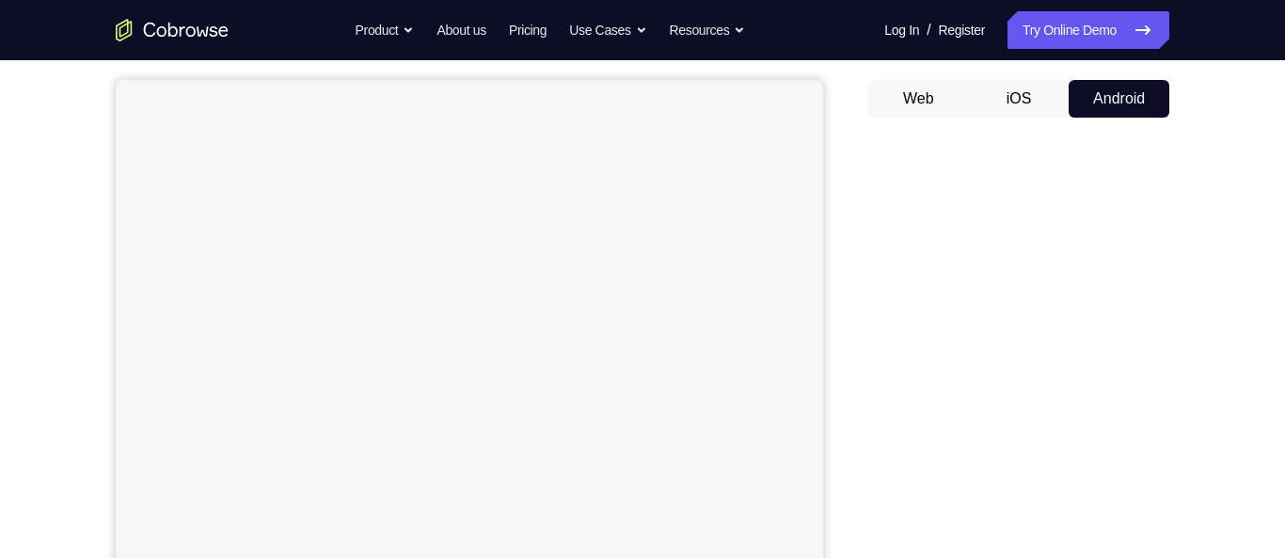
scroll to position [164, 0]
click at [721, 103] on button "iOS" at bounding box center [1019, 100] width 101 height 38
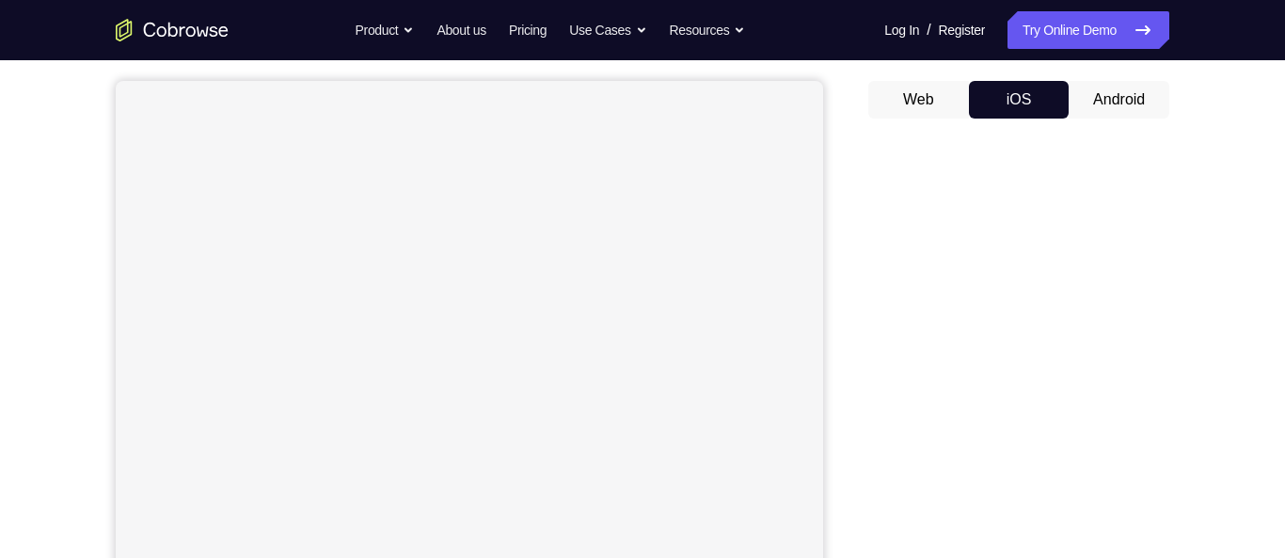
click at [721, 96] on button "Android" at bounding box center [1118, 100] width 101 height 38
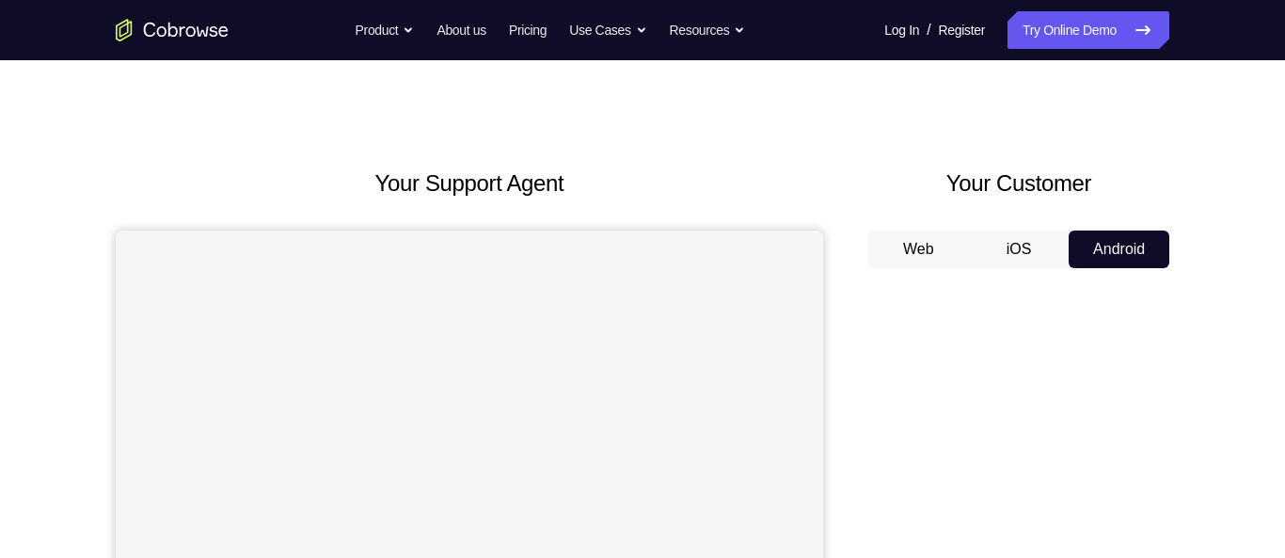
scroll to position [0, 0]
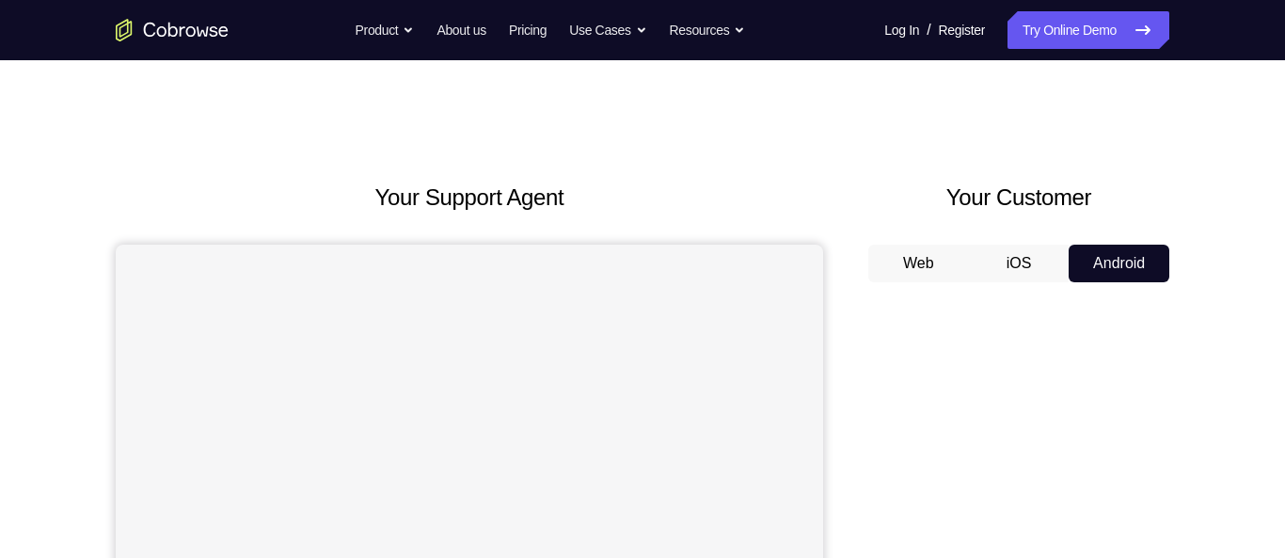
click at [721, 266] on button "iOS" at bounding box center [1019, 264] width 101 height 38
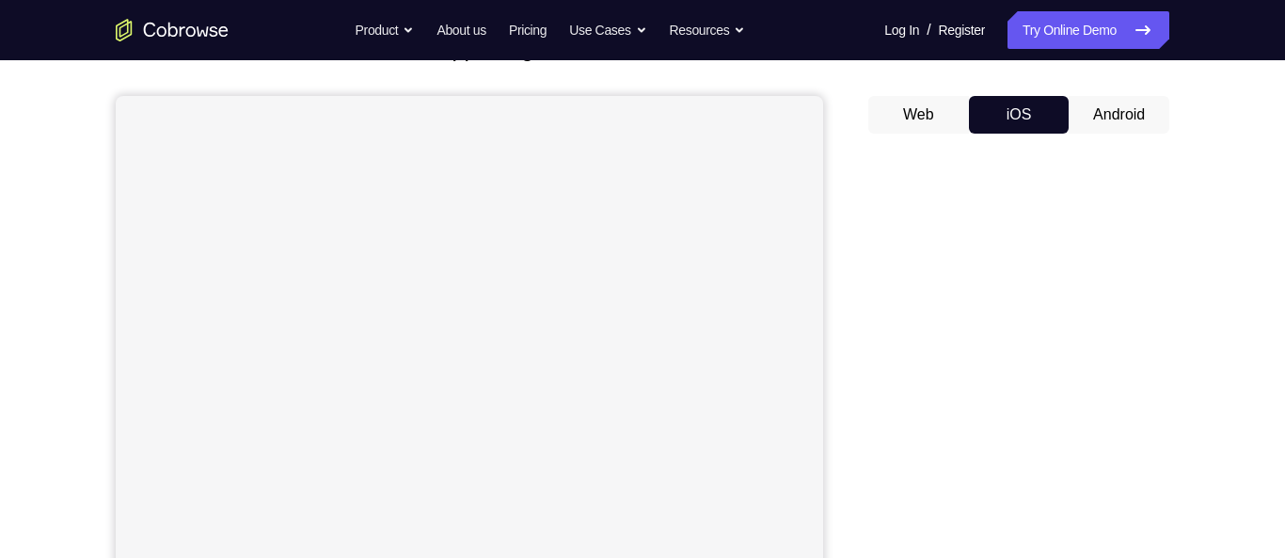
scroll to position [148, 0]
click at [721, 104] on button "Android" at bounding box center [1118, 116] width 101 height 38
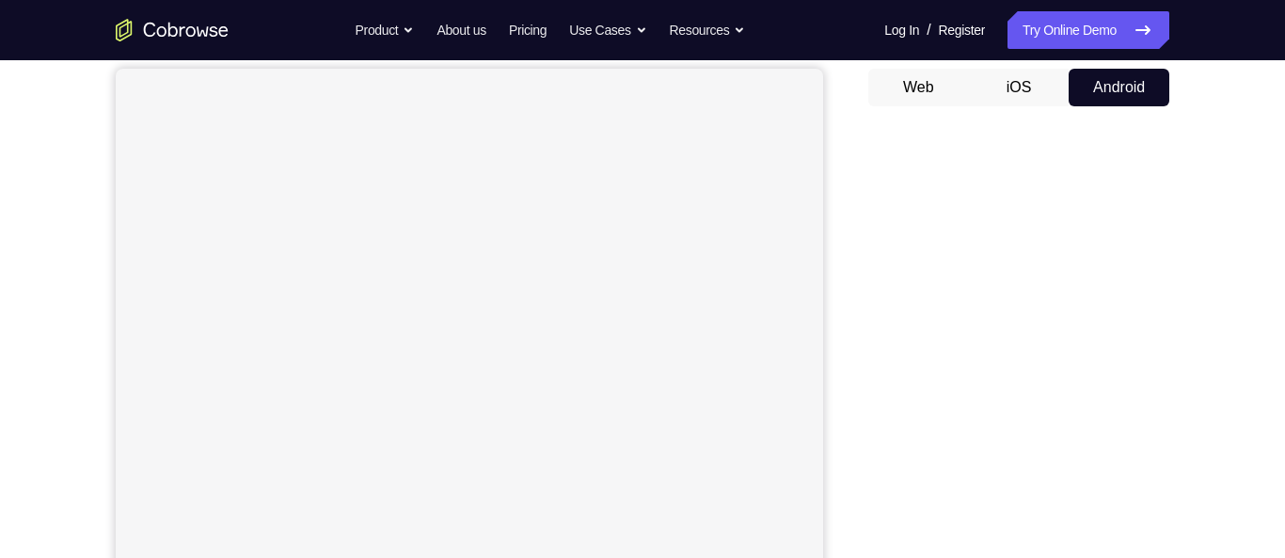
scroll to position [174, 0]
click at [721, 90] on button "iOS" at bounding box center [1019, 90] width 101 height 38
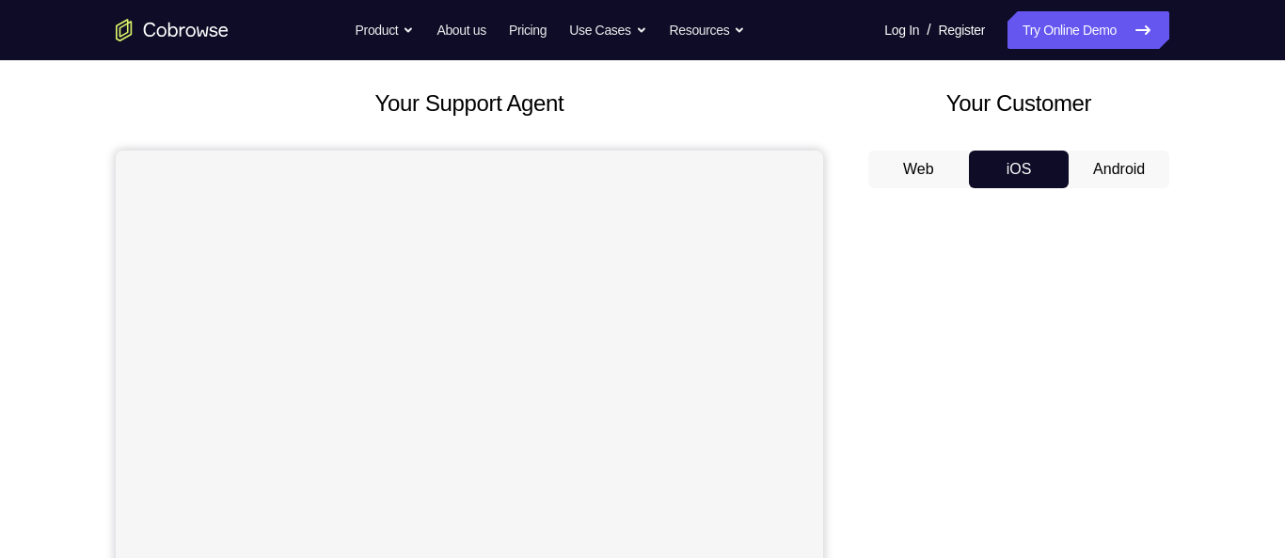
scroll to position [88, 0]
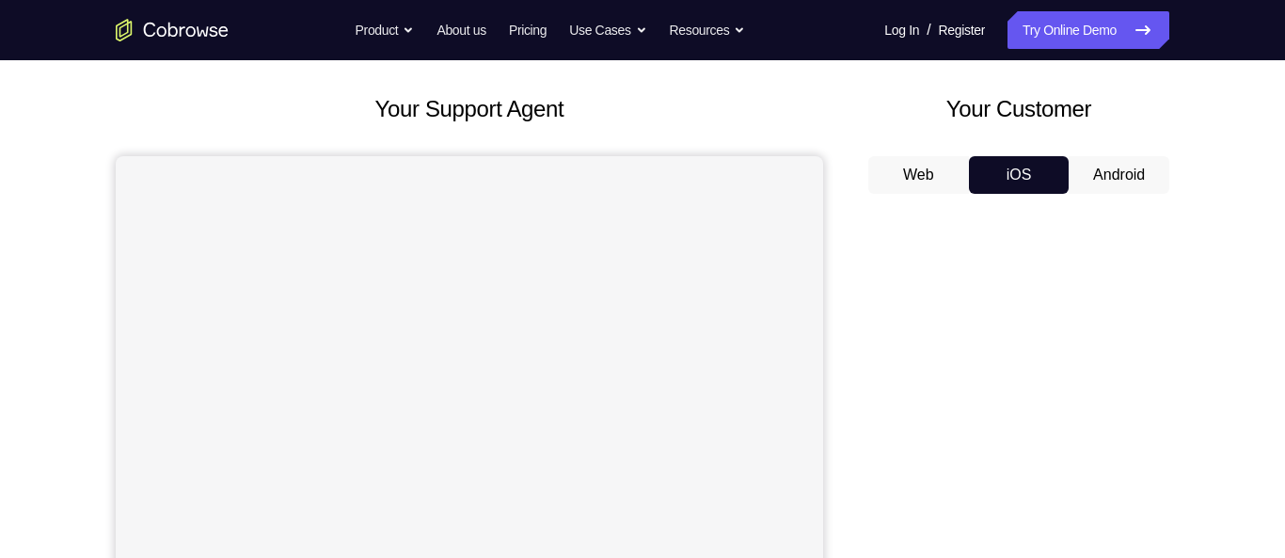
click at [721, 166] on button "Android" at bounding box center [1118, 175] width 101 height 38
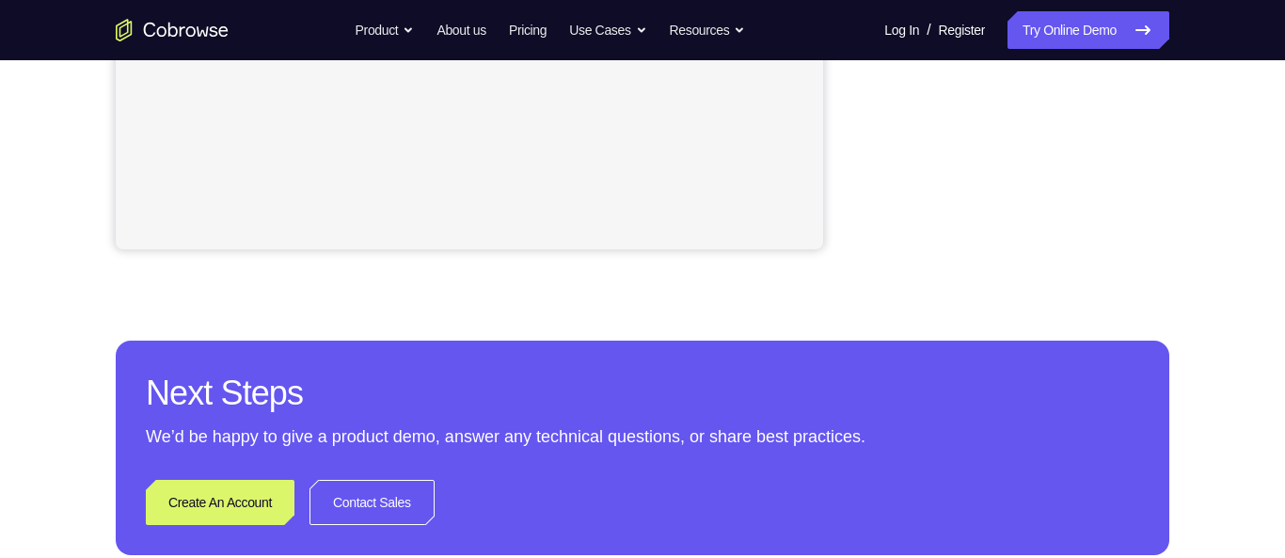
scroll to position [621, 0]
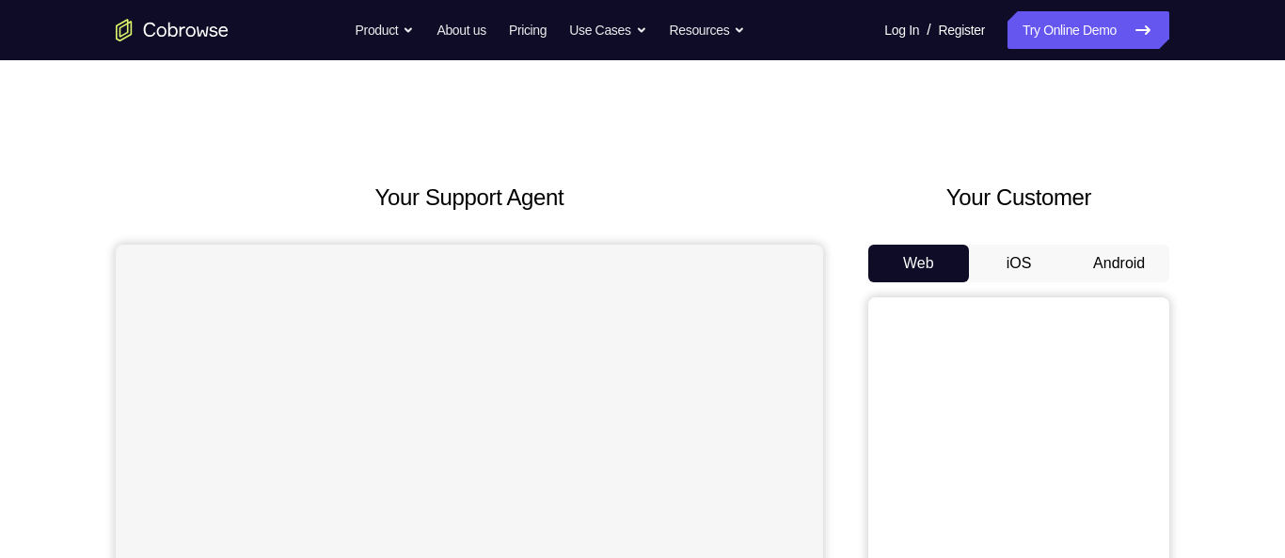
click at [1116, 255] on button "Android" at bounding box center [1118, 264] width 101 height 38
click at [1113, 270] on button "Android" at bounding box center [1118, 264] width 101 height 38
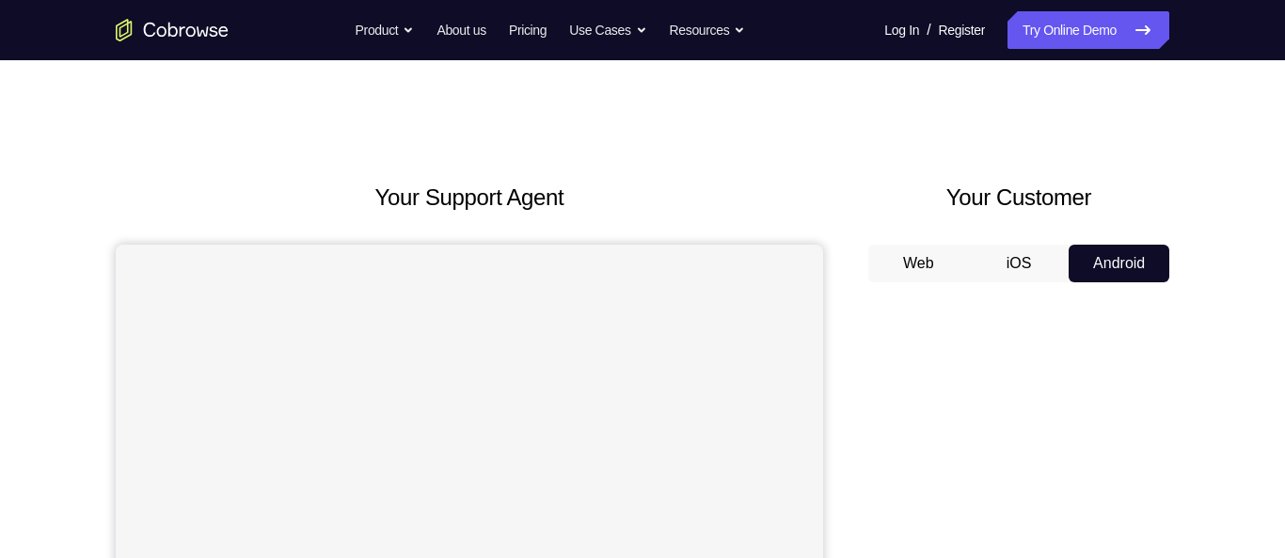
click at [1016, 261] on button "iOS" at bounding box center [1019, 264] width 101 height 38
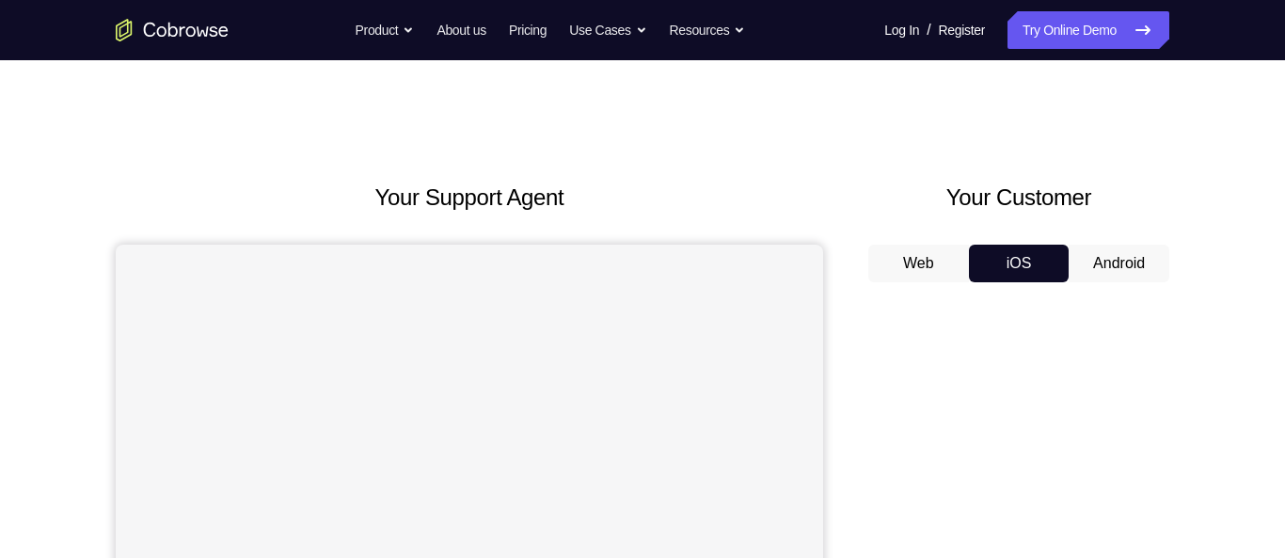
click at [1119, 270] on button "Android" at bounding box center [1118, 264] width 101 height 38
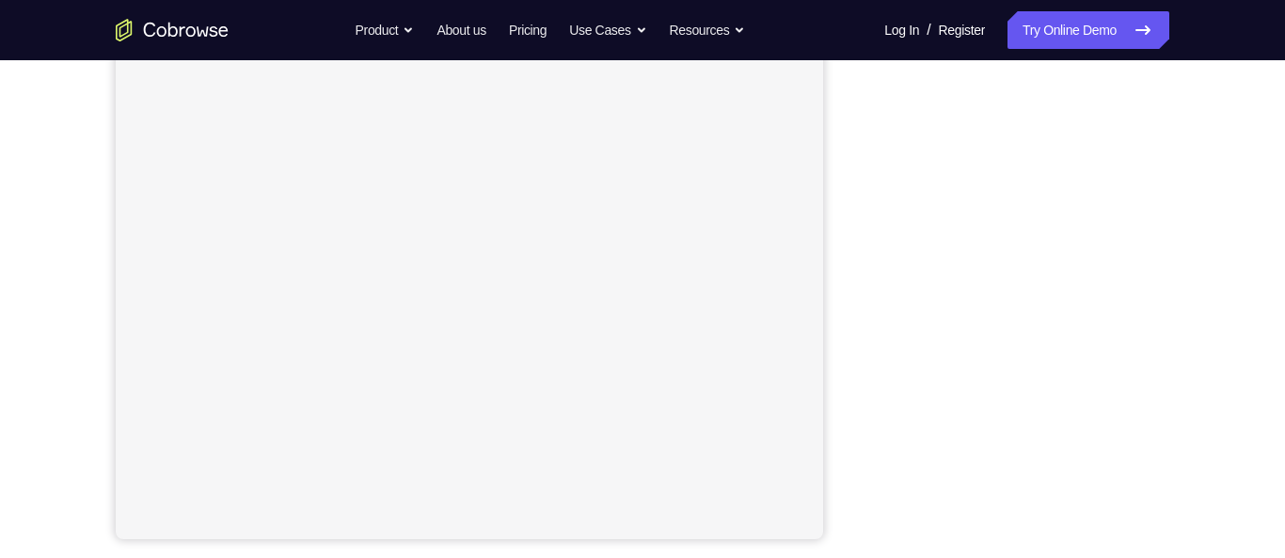
scroll to position [335, 0]
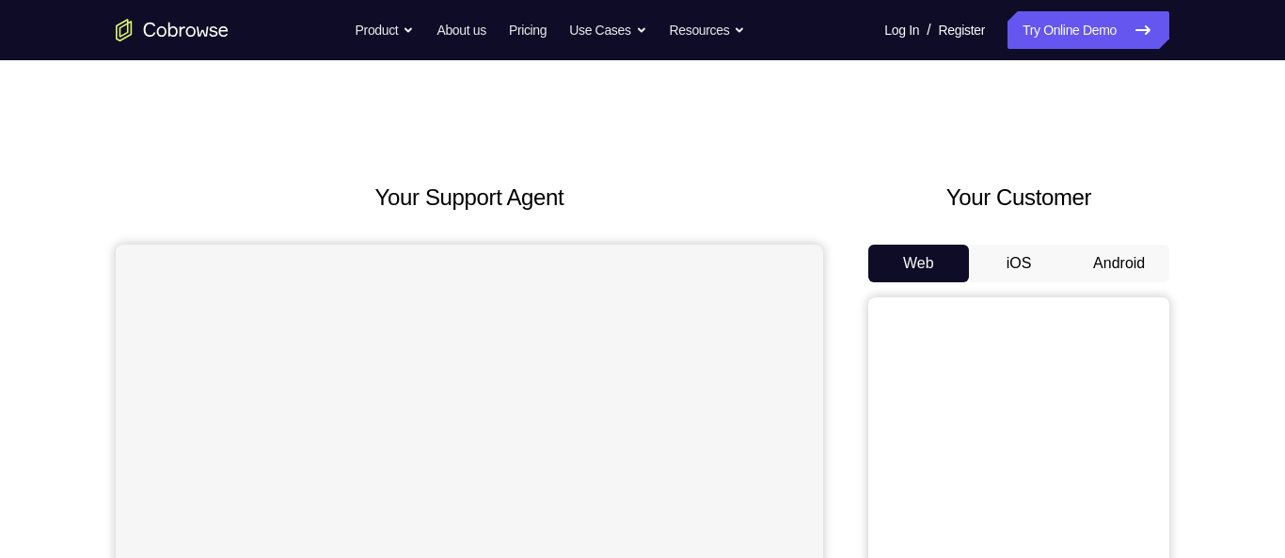
click at [1103, 264] on button "Android" at bounding box center [1118, 264] width 101 height 38
